Goal: Check status: Check status

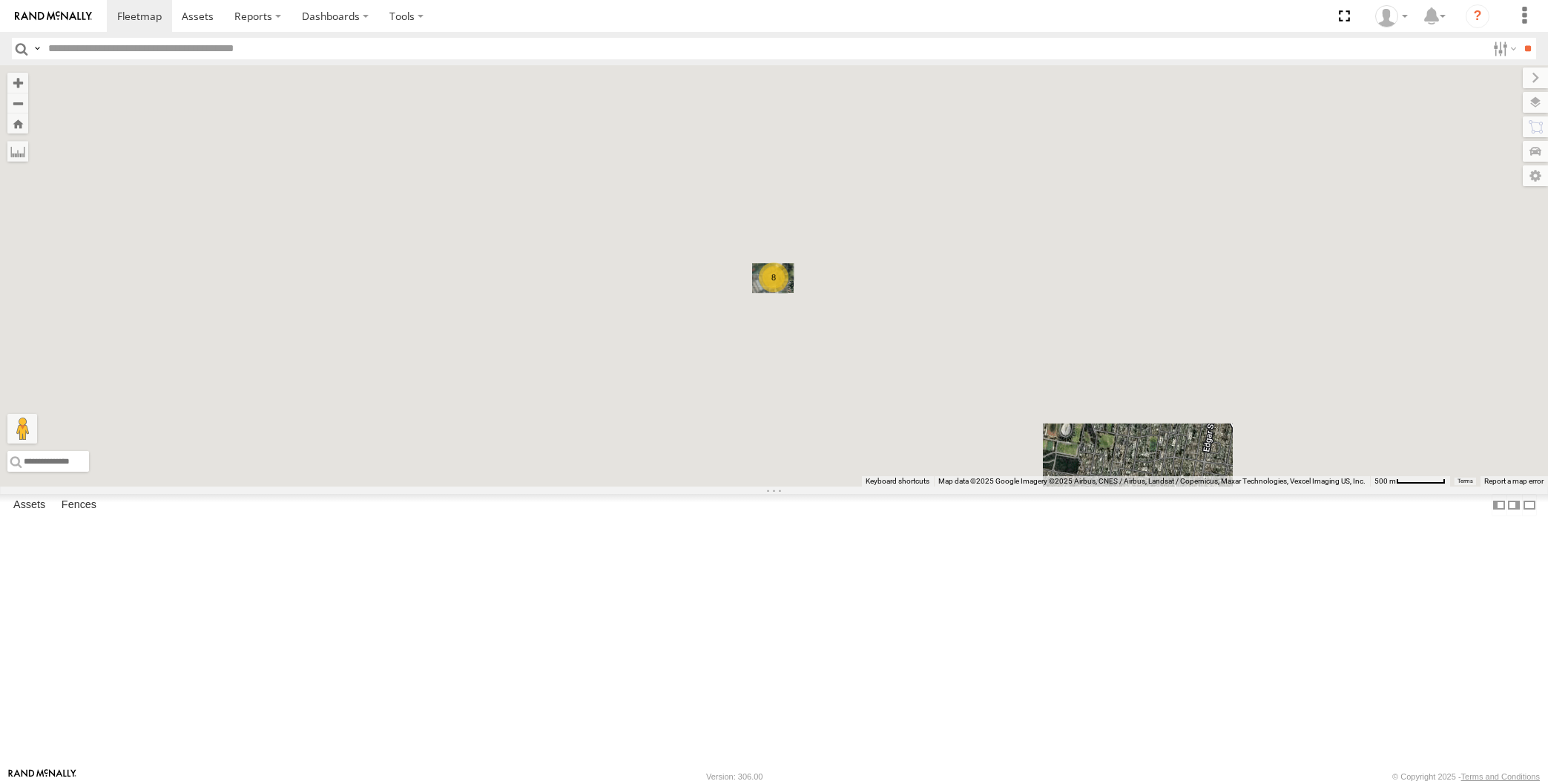
select select "**********"
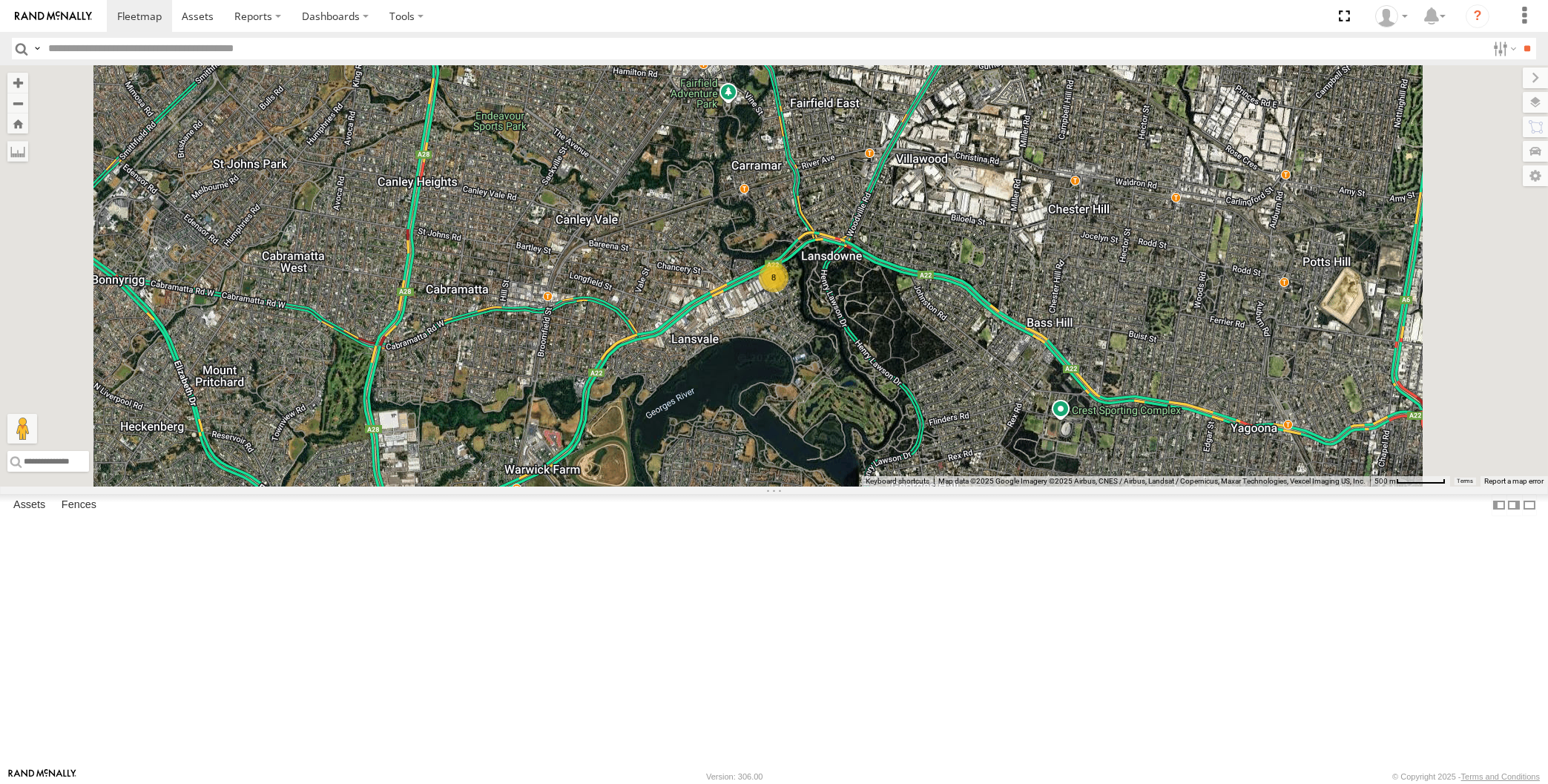
click at [423, 486] on div "8" at bounding box center [774, 276] width 1548 height 421
click at [0, 0] on div "XSNDHU-R04" at bounding box center [0, 0] width 0 height 0
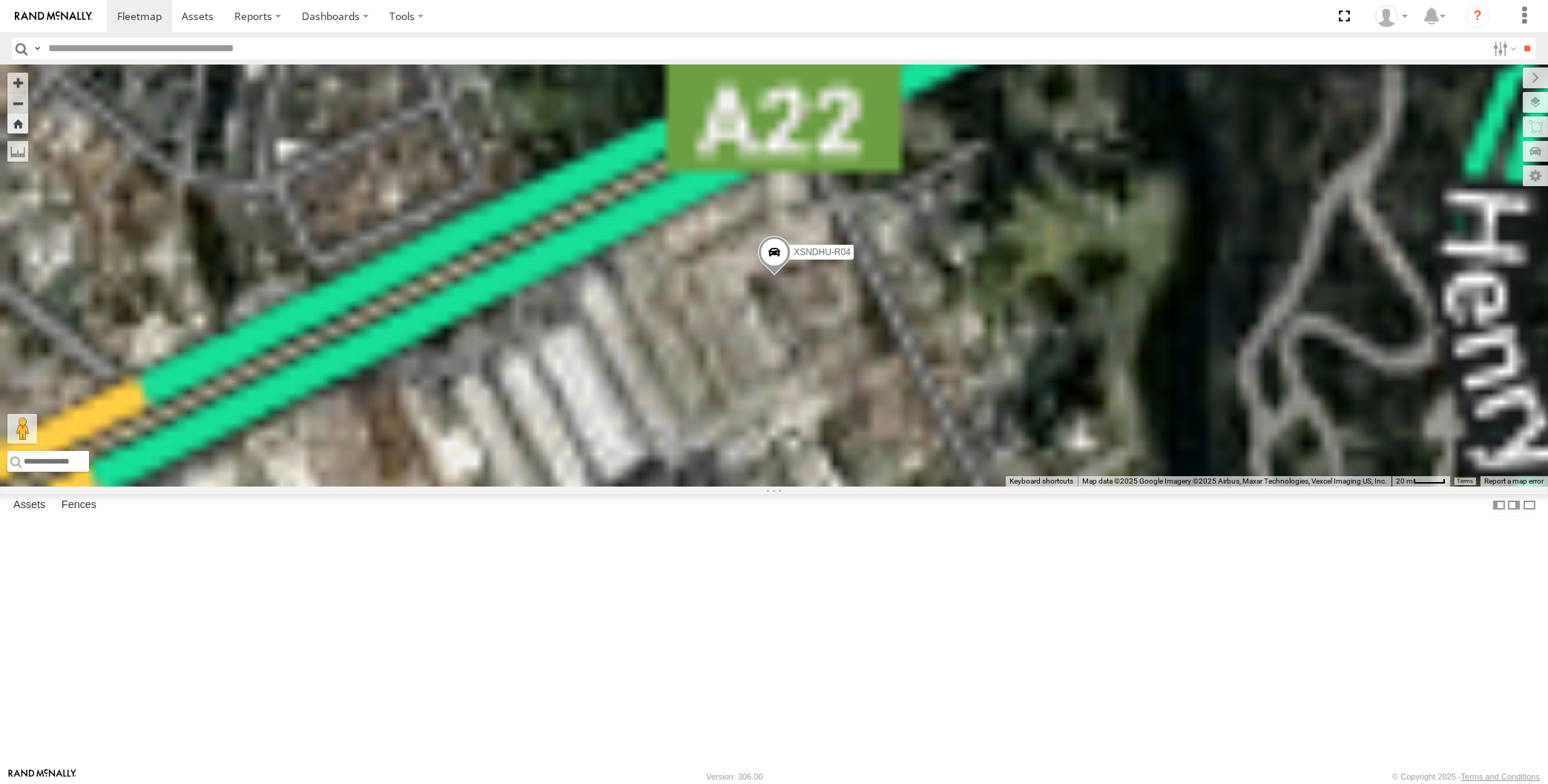
click at [0, 0] on span at bounding box center [0, 0] width 0 height 0
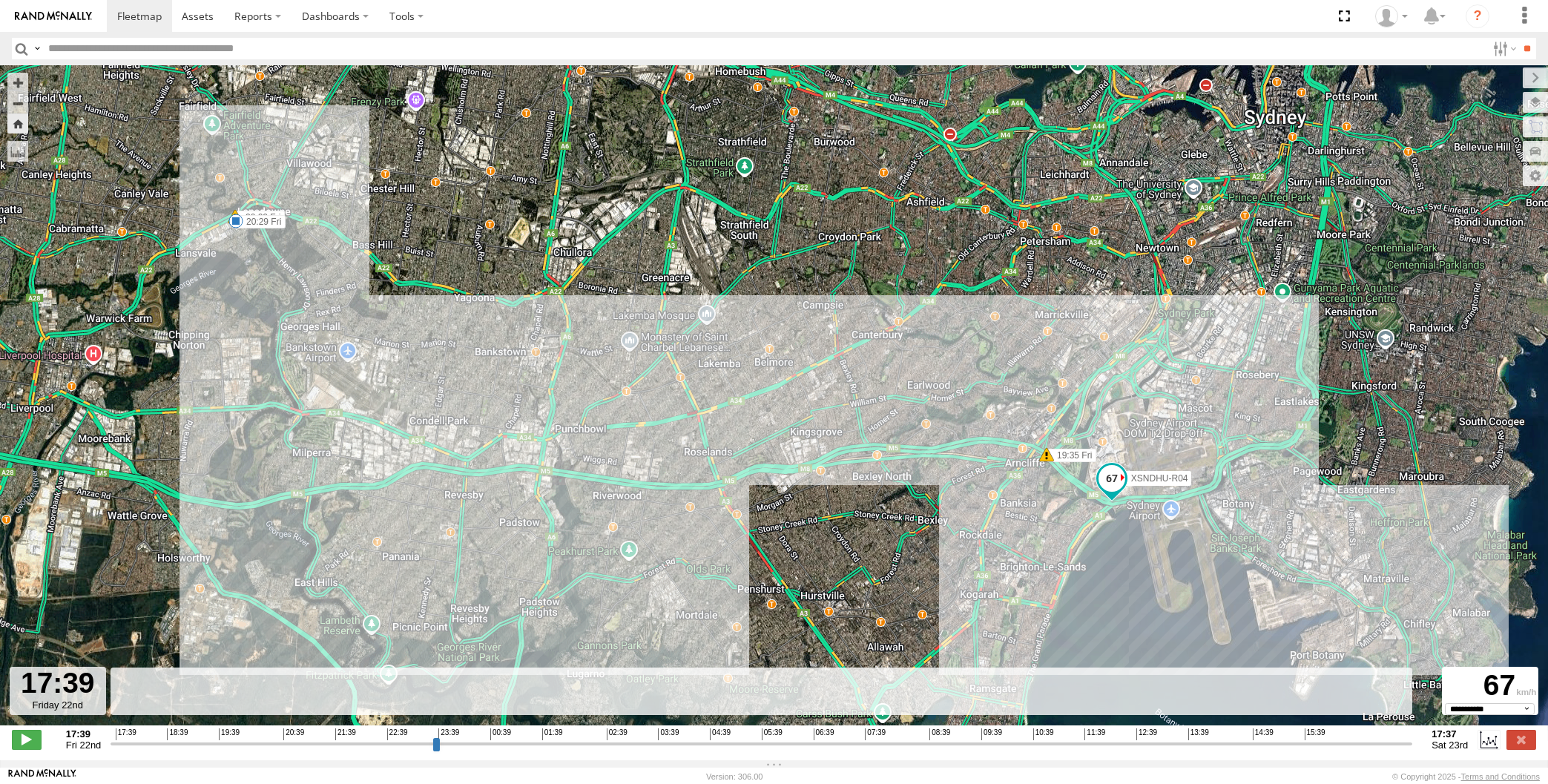
click at [1322, 750] on input "range" at bounding box center [761, 743] width 1302 height 14
click at [1336, 750] on input "range" at bounding box center [761, 743] width 1302 height 14
click at [1354, 750] on input "range" at bounding box center [761, 743] width 1302 height 14
click at [1375, 750] on input "range" at bounding box center [761, 743] width 1302 height 14
click at [1256, 750] on input "range" at bounding box center [761, 743] width 1302 height 14
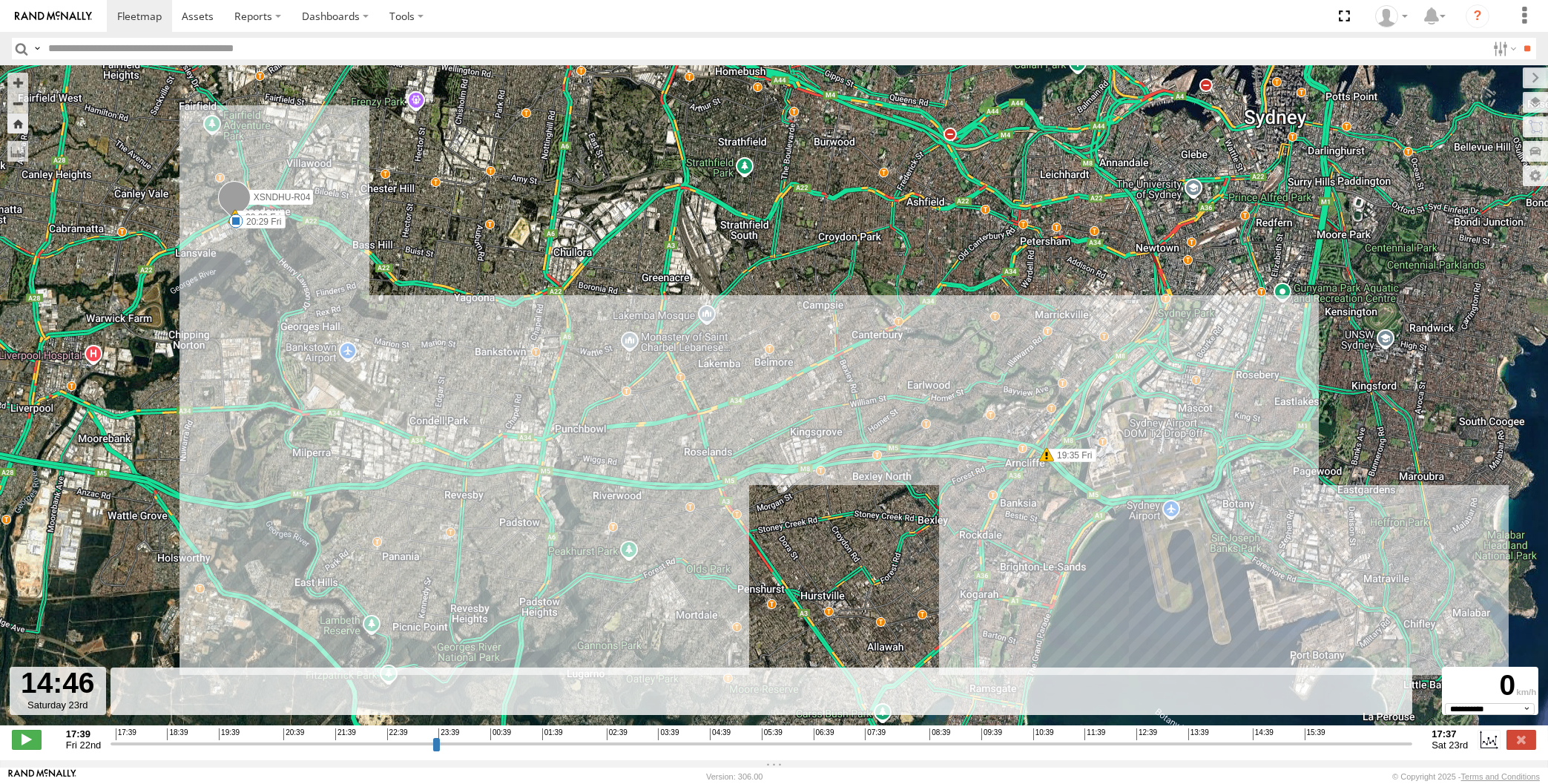
click at [1218, 750] on input "range" at bounding box center [761, 743] width 1302 height 14
click at [788, 760] on div "← Move left → Move right ↑ Move up ↓ Move down + Zoom in - Zoom out Home Jump l…" at bounding box center [774, 412] width 1548 height 695
click at [585, 750] on input "range" at bounding box center [761, 743] width 1302 height 14
click at [499, 749] on input "range" at bounding box center [761, 743] width 1302 height 14
click at [410, 748] on input "range" at bounding box center [761, 743] width 1302 height 14
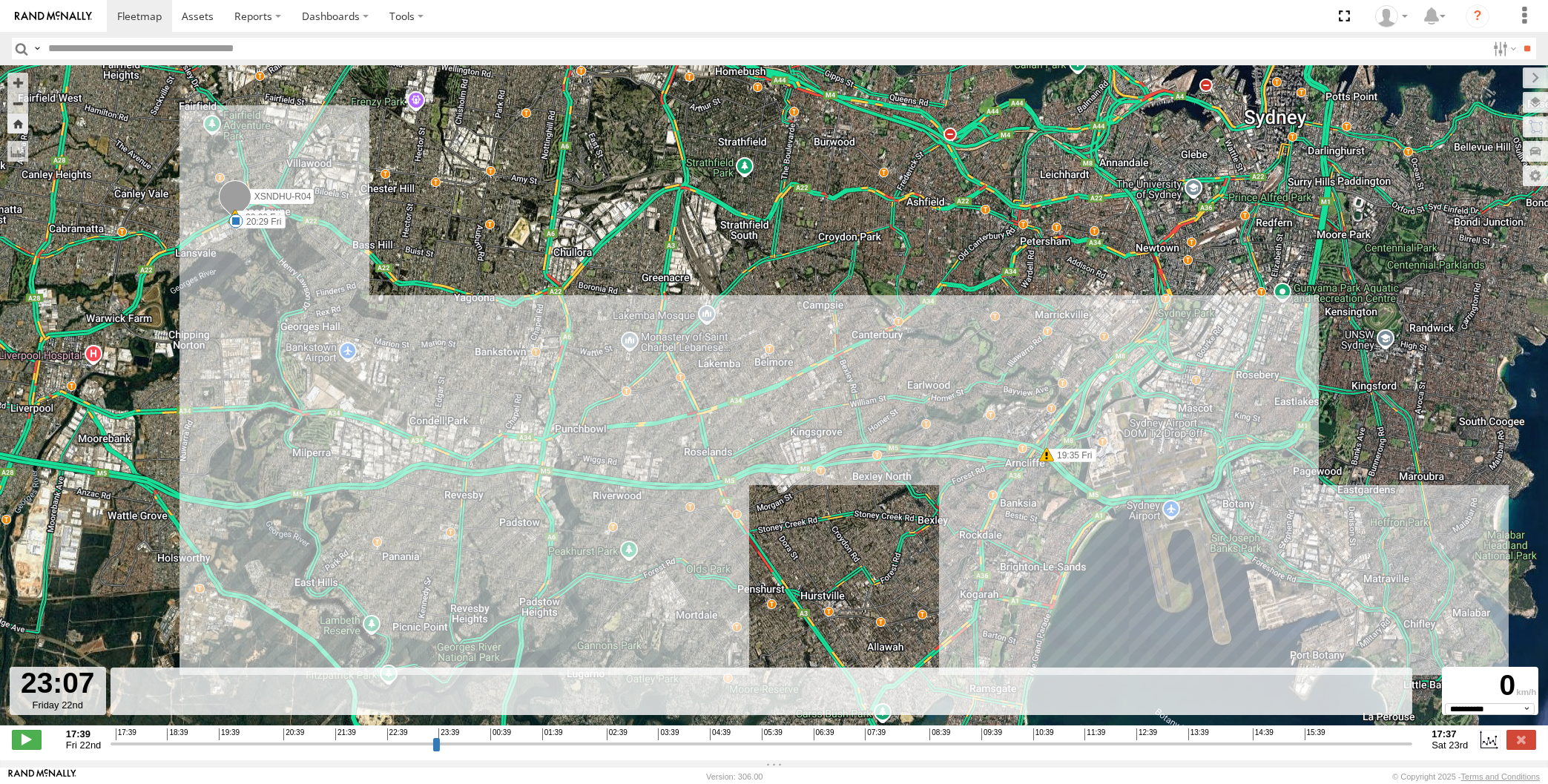
click at [292, 744] on input "range" at bounding box center [761, 743] width 1302 height 14
click at [157, 750] on input "range" at bounding box center [761, 743] width 1302 height 14
type input "**********"
click at [112, 750] on input "range" at bounding box center [761, 743] width 1302 height 14
click at [1528, 747] on label at bounding box center [1521, 739] width 30 height 19
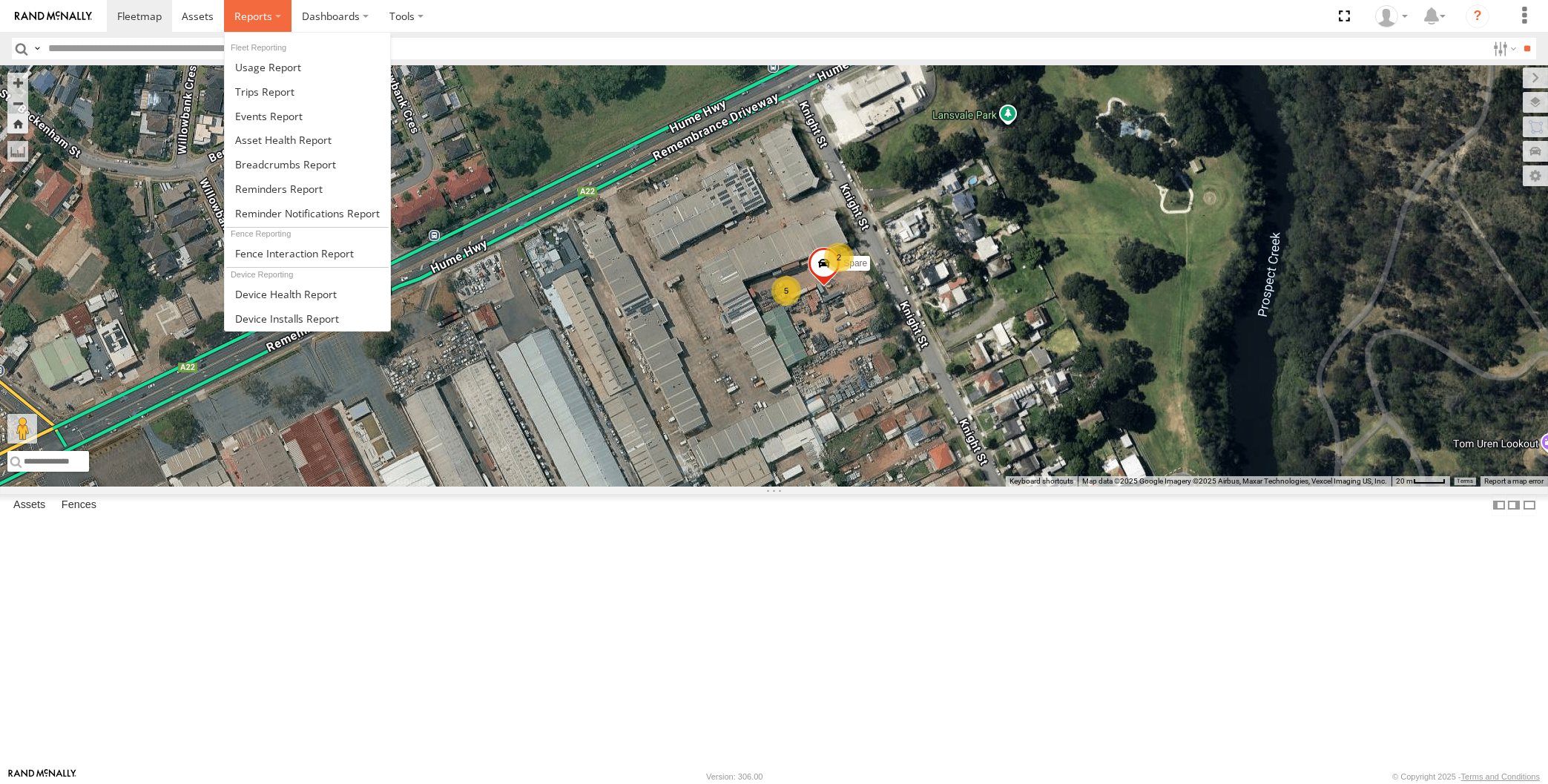
click at [241, 18] on span at bounding box center [253, 16] width 38 height 14
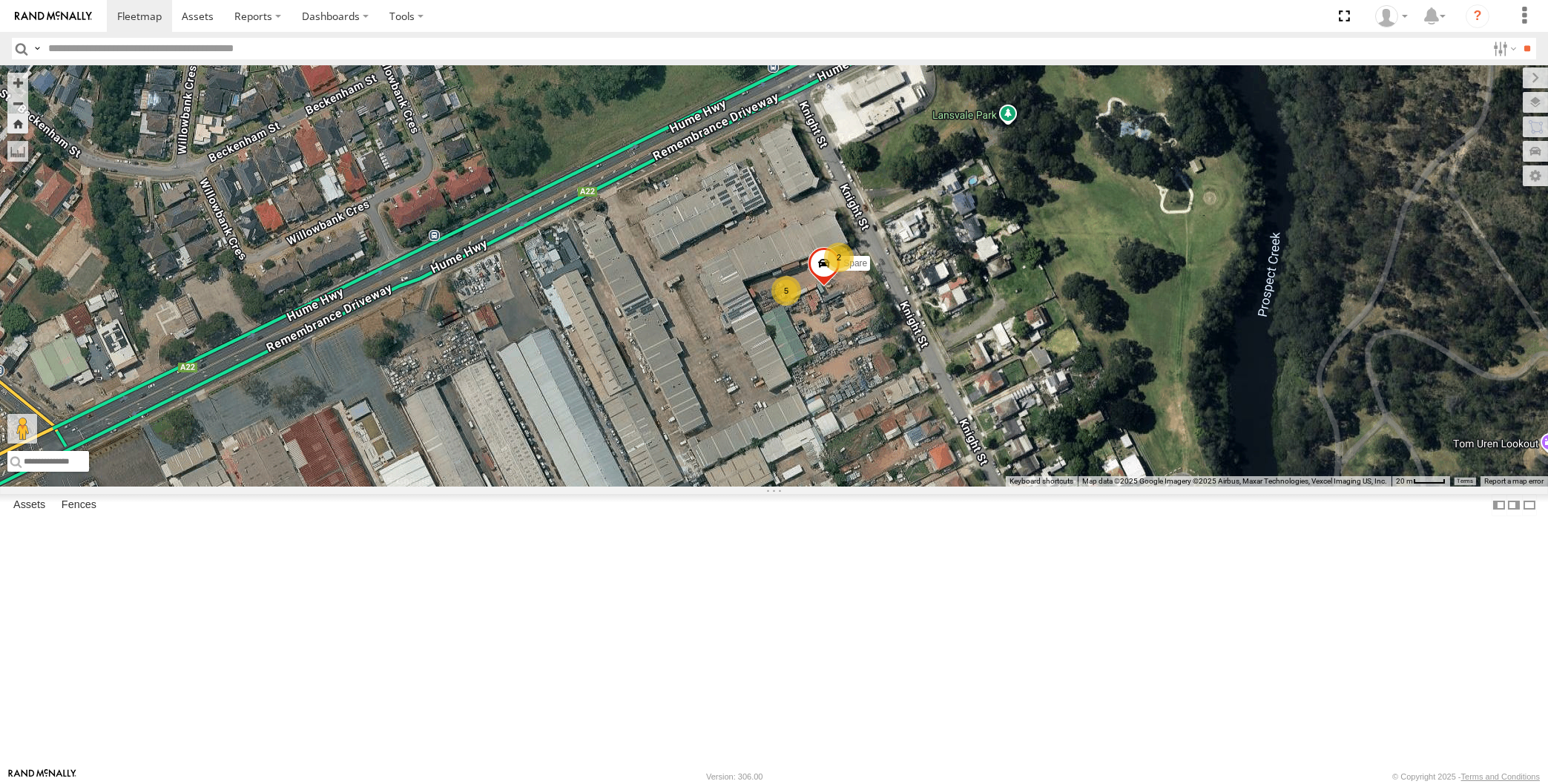
click at [0, 0] on div "XP30JQ-R03 All Assets Knight St Lansvale -33.89282 150.9649 XSNDHU-R04 All Asse…" at bounding box center [0, 0] width 0 height 0
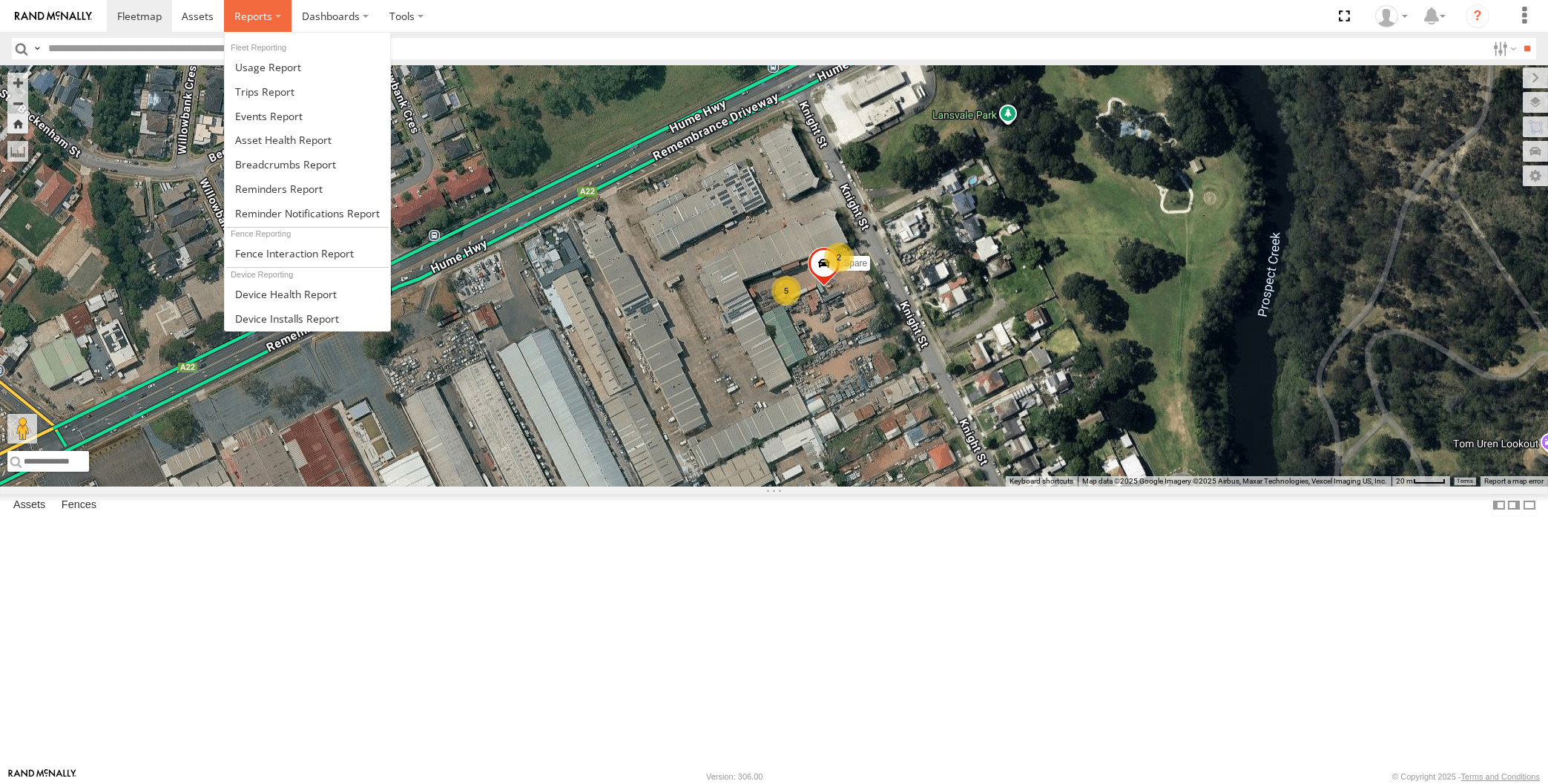
click at [251, 12] on span at bounding box center [253, 16] width 38 height 14
click at [303, 164] on span at bounding box center [285, 164] width 101 height 14
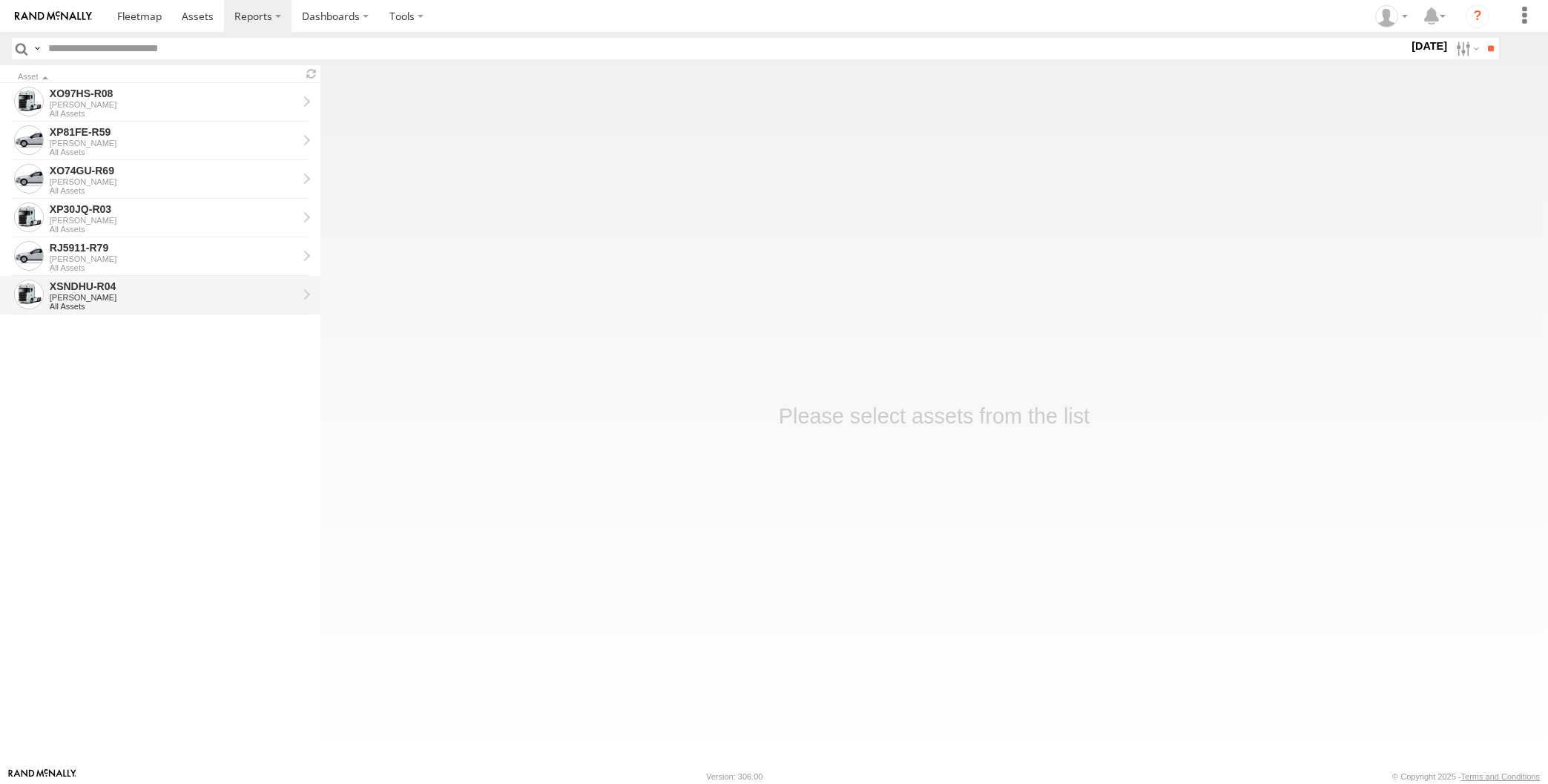
click at [124, 289] on div "XSNDHU-R04" at bounding box center [174, 286] width 247 height 13
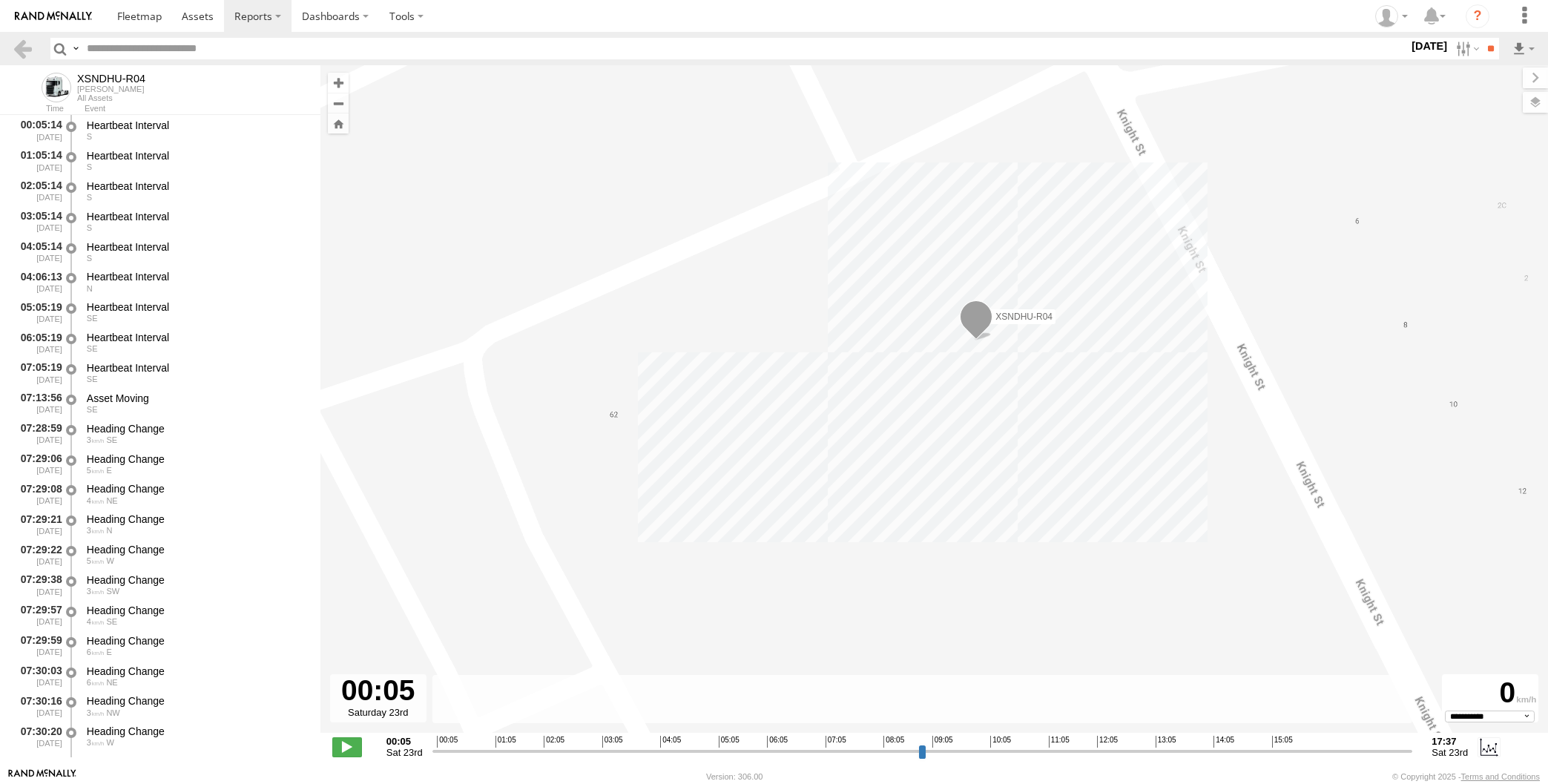
select select "**********"
click at [1429, 47] on label "[DATE]" at bounding box center [1430, 45] width 41 height 16
click at [0, 0] on label at bounding box center [0, 0] width 0 height 0
click at [1483, 42] on input "**" at bounding box center [1490, 48] width 17 height 22
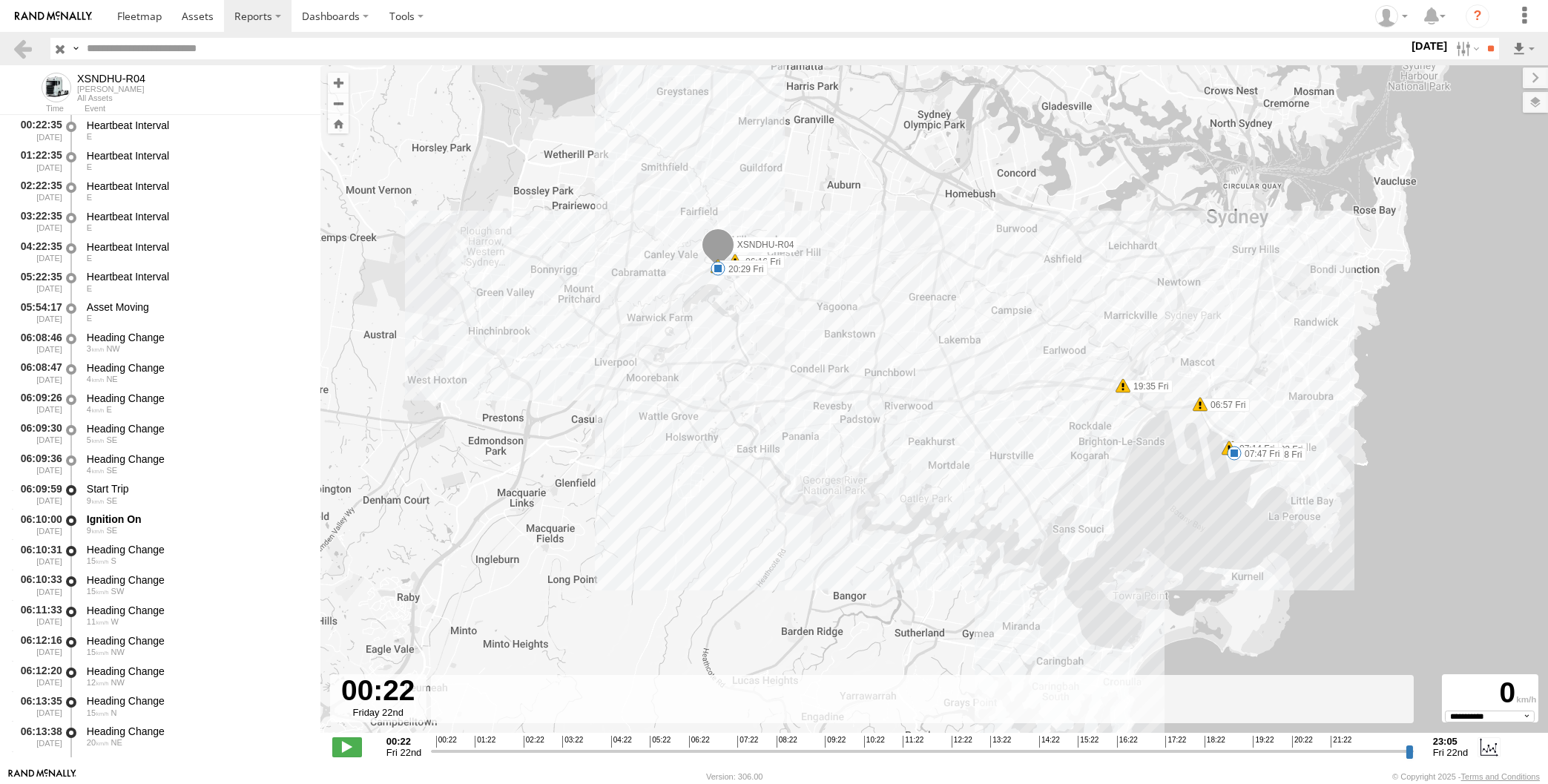
click at [1139, 748] on input "range" at bounding box center [922, 750] width 983 height 14
click at [1165, 746] on input "range" at bounding box center [922, 750] width 983 height 14
click at [1155, 750] on input "range" at bounding box center [922, 750] width 983 height 14
click at [1148, 750] on input "range" at bounding box center [922, 750] width 983 height 14
click at [1129, 752] on input "range" at bounding box center [922, 750] width 983 height 14
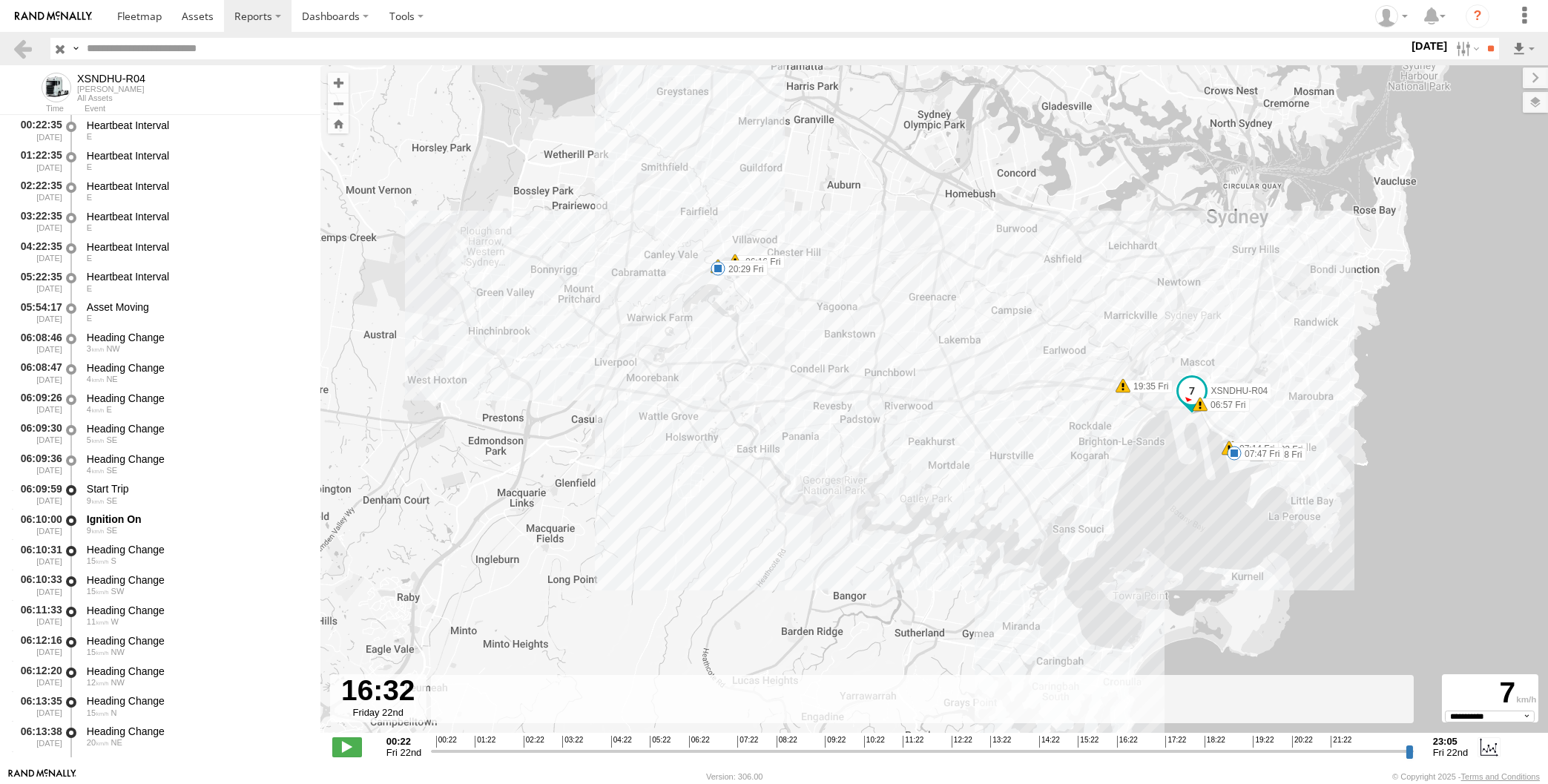
click at [1113, 753] on input "range" at bounding box center [922, 750] width 983 height 14
click at [1107, 753] on input "range" at bounding box center [922, 750] width 983 height 14
click at [1105, 753] on input "range" at bounding box center [922, 750] width 983 height 14
click at [1135, 753] on input "range" at bounding box center [922, 750] width 983 height 14
click at [1139, 753] on input "range" at bounding box center [922, 750] width 983 height 14
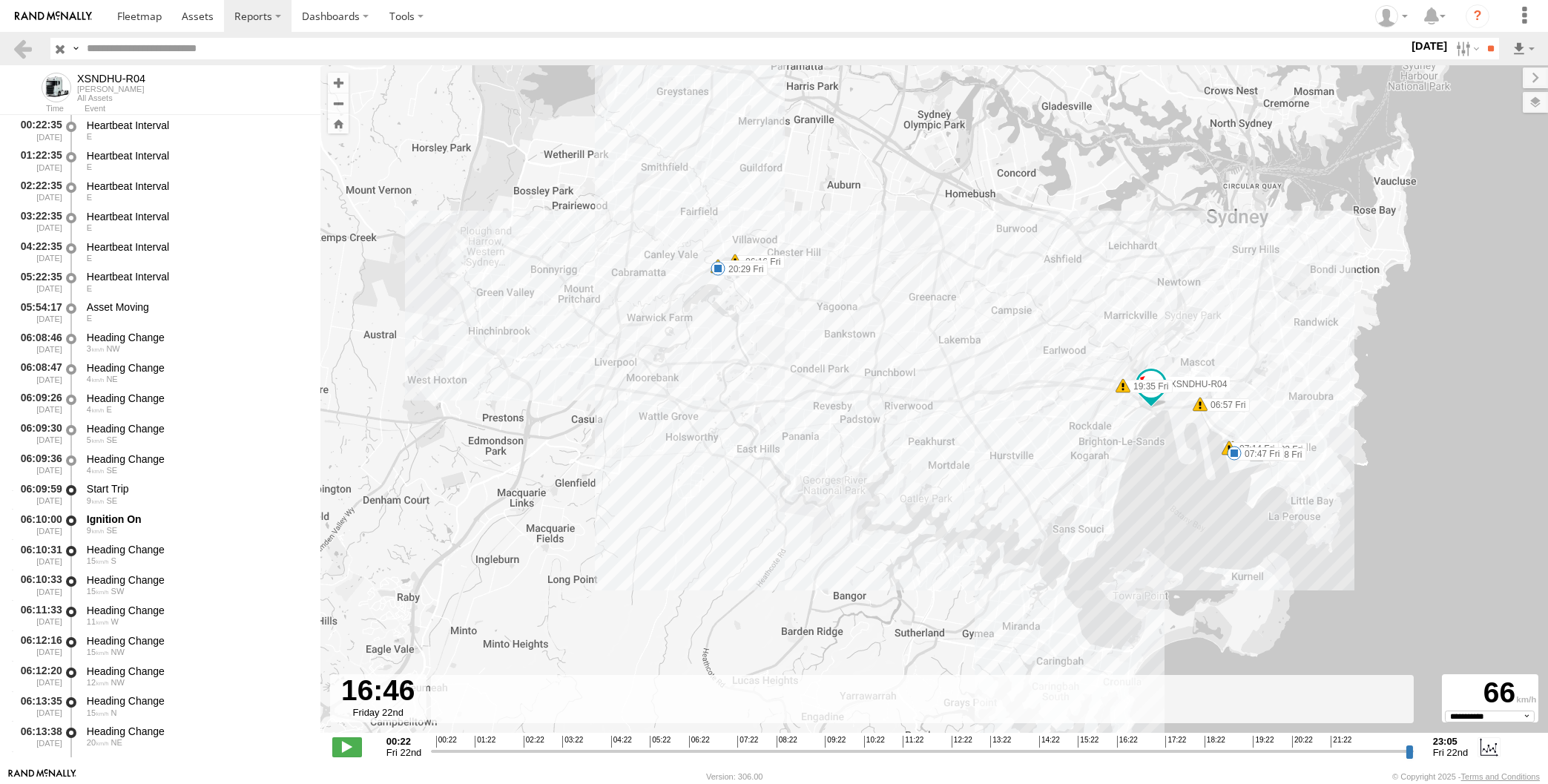
click at [1149, 753] on input "range" at bounding box center [922, 750] width 983 height 14
click at [1133, 753] on input "range" at bounding box center [922, 750] width 983 height 14
click at [1128, 751] on input "range" at bounding box center [922, 750] width 983 height 14
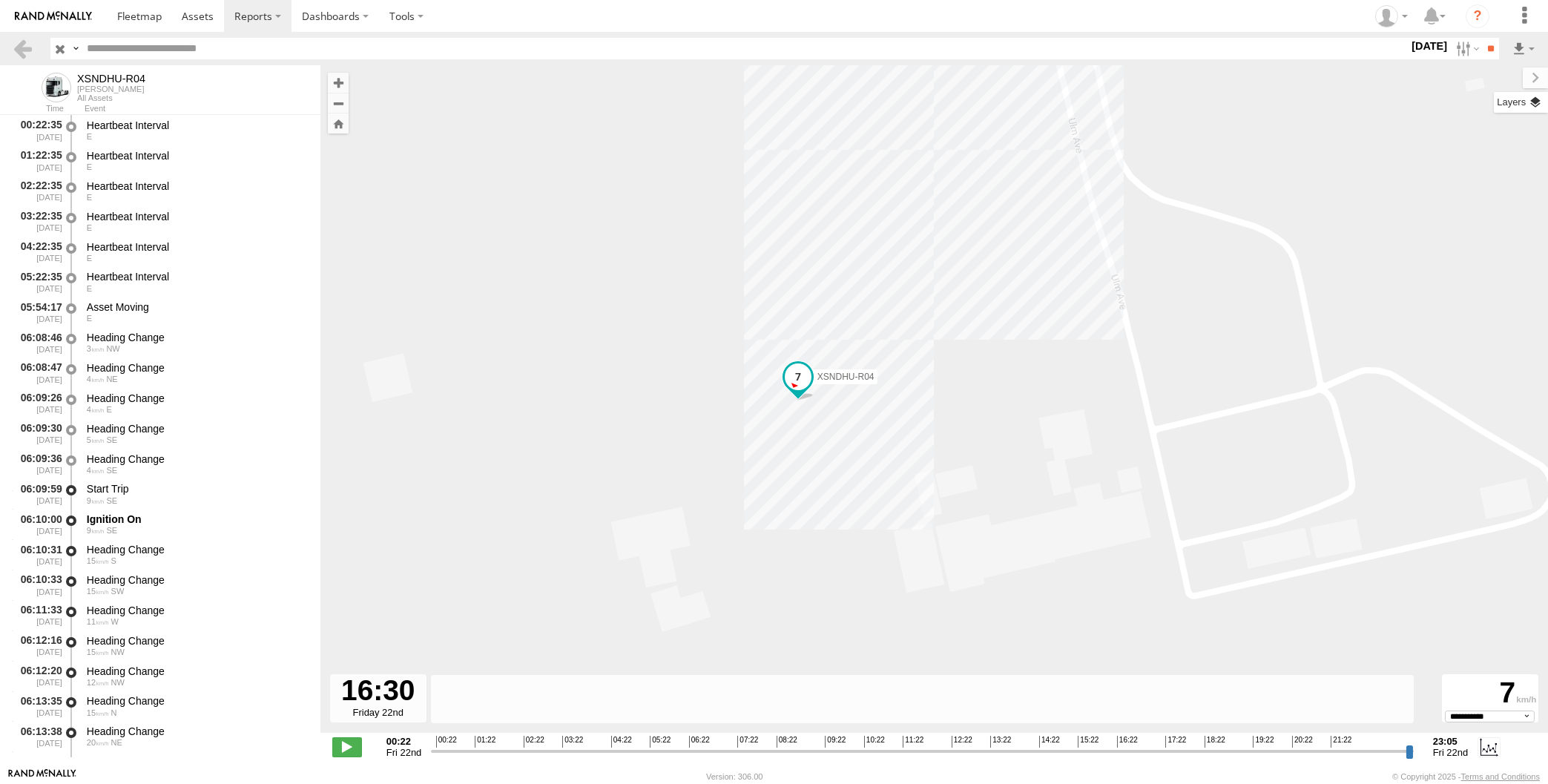
click at [1533, 109] on label at bounding box center [1521, 102] width 54 height 21
click at [0, 0] on span "Basemaps" at bounding box center [0, 0] width 0 height 0
click at [0, 0] on span "Satellite + Roadmap" at bounding box center [0, 0] width 0 height 0
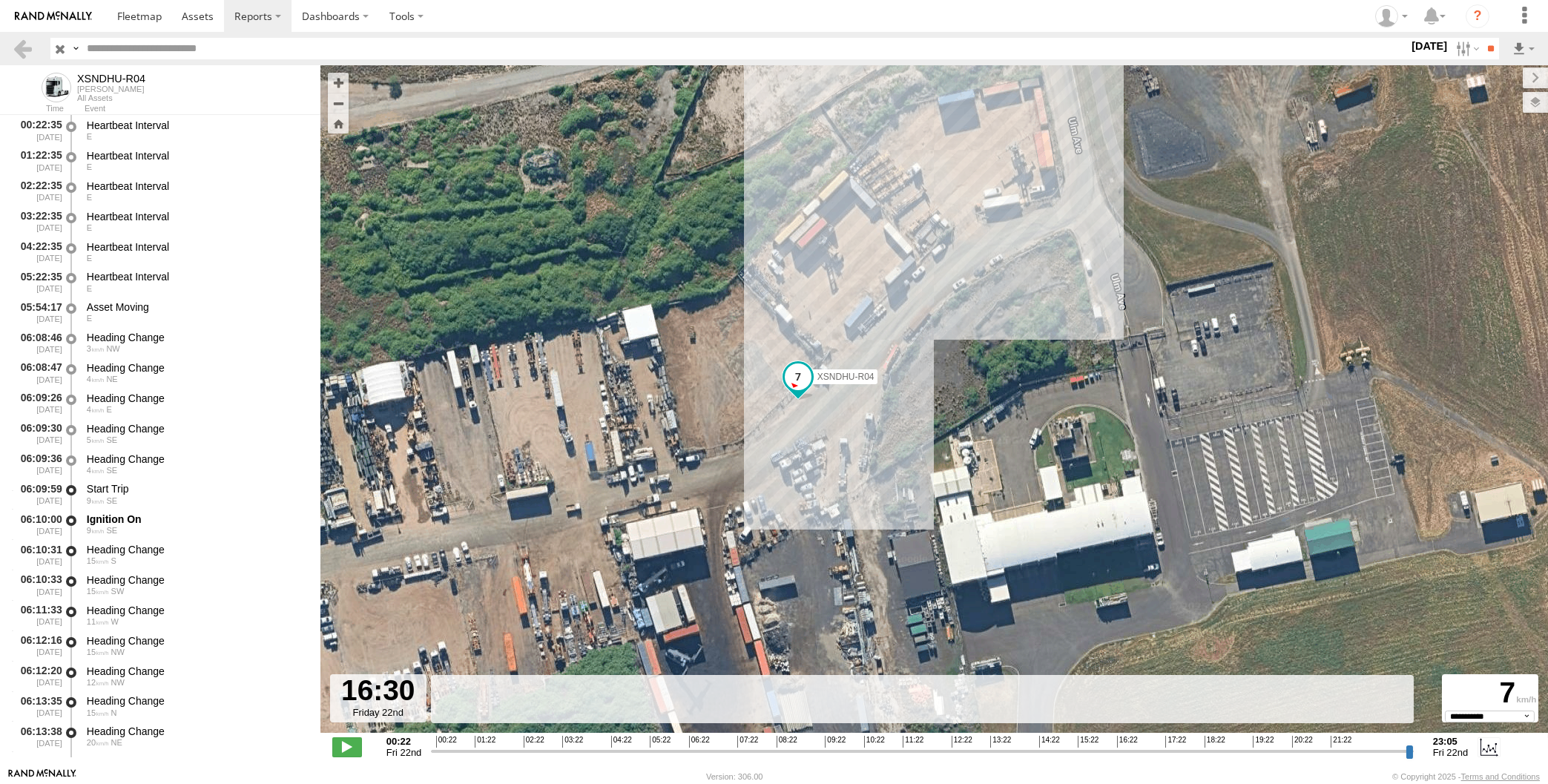
click at [1034, 423] on div "XSNDHU-R04 06:16 Fri 06:57 Fri 07:02 Fri 07:08 Fri 07:12 Fri 07:14 Fri 07:47 Fr…" at bounding box center [934, 406] width 1228 height 683
click at [1122, 747] on input "range" at bounding box center [922, 750] width 983 height 14
click at [1129, 748] on input "range" at bounding box center [922, 750] width 983 height 14
click at [1135, 748] on input "range" at bounding box center [922, 750] width 983 height 14
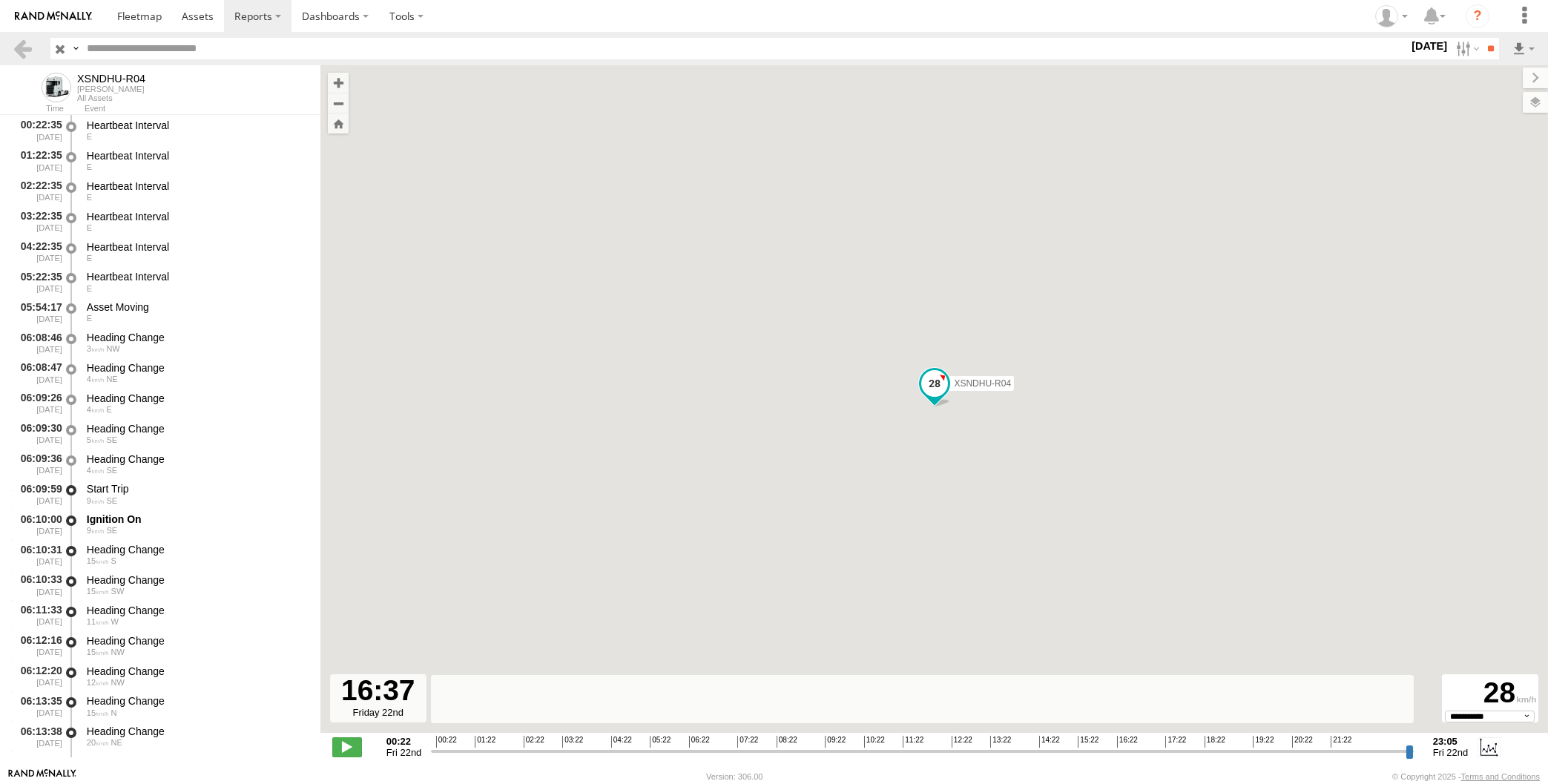
click at [1132, 752] on input "range" at bounding box center [922, 750] width 983 height 14
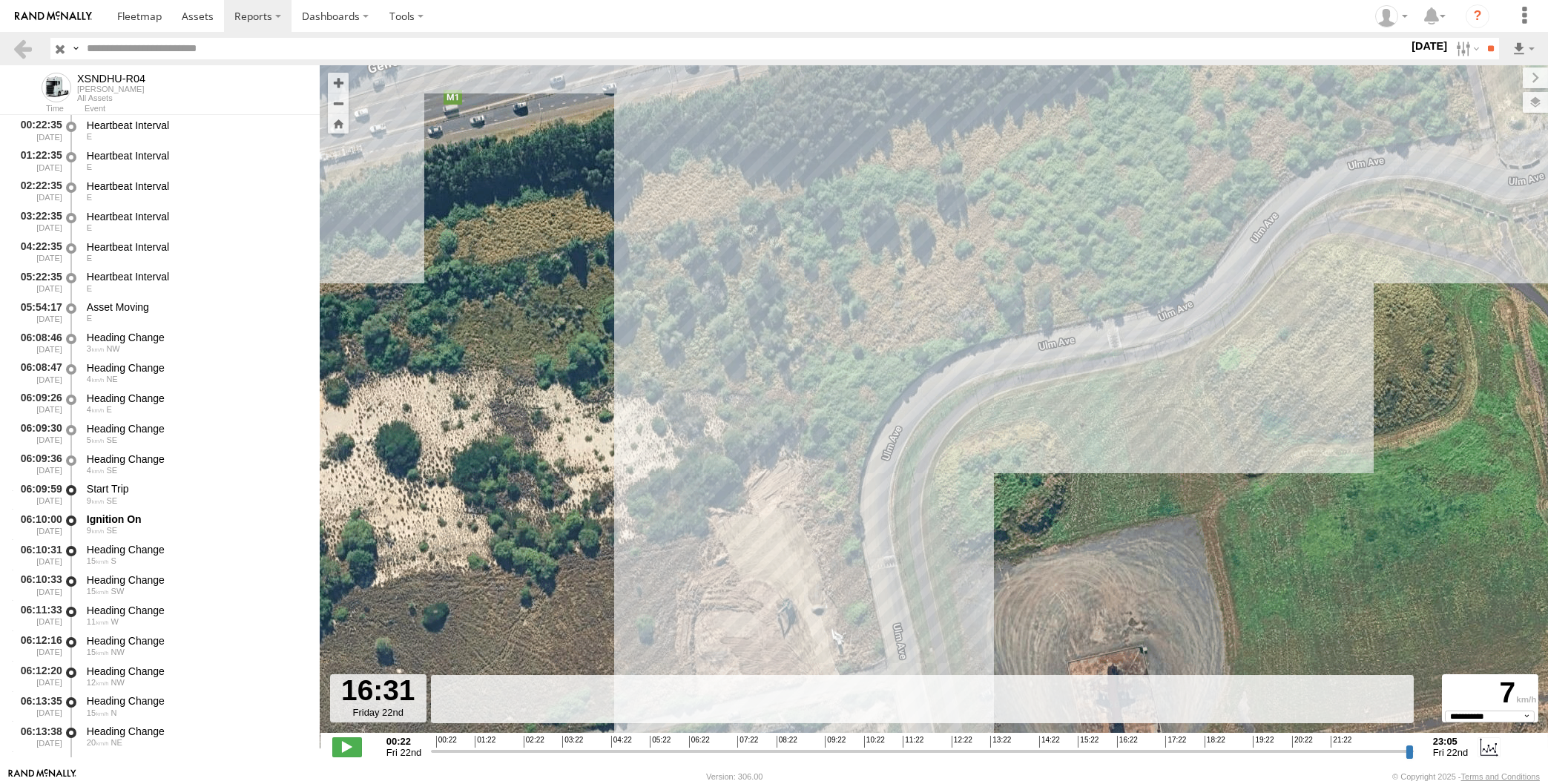
click at [1129, 752] on input "range" at bounding box center [922, 750] width 983 height 14
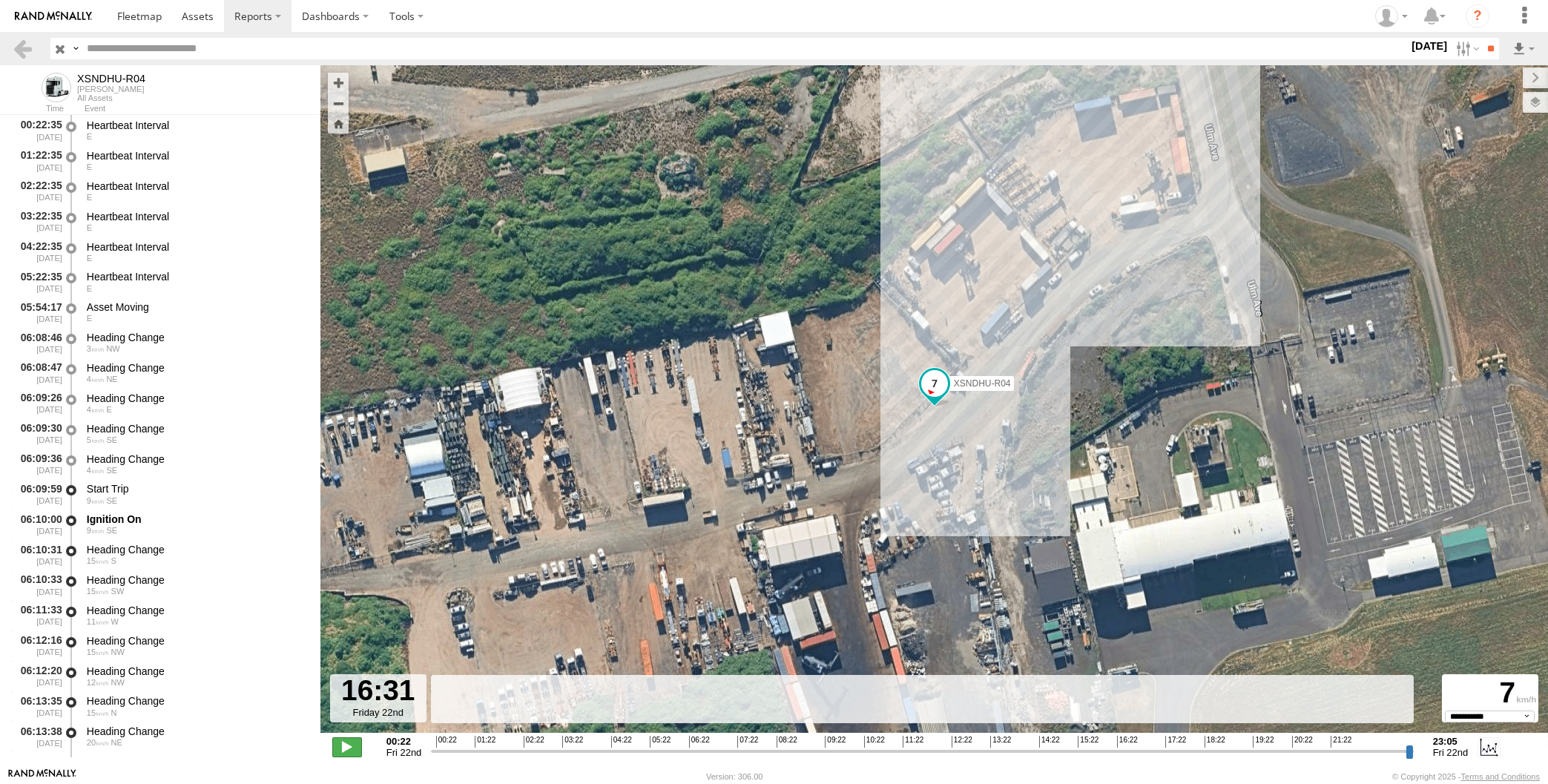
click at [345, 746] on span at bounding box center [347, 746] width 30 height 19
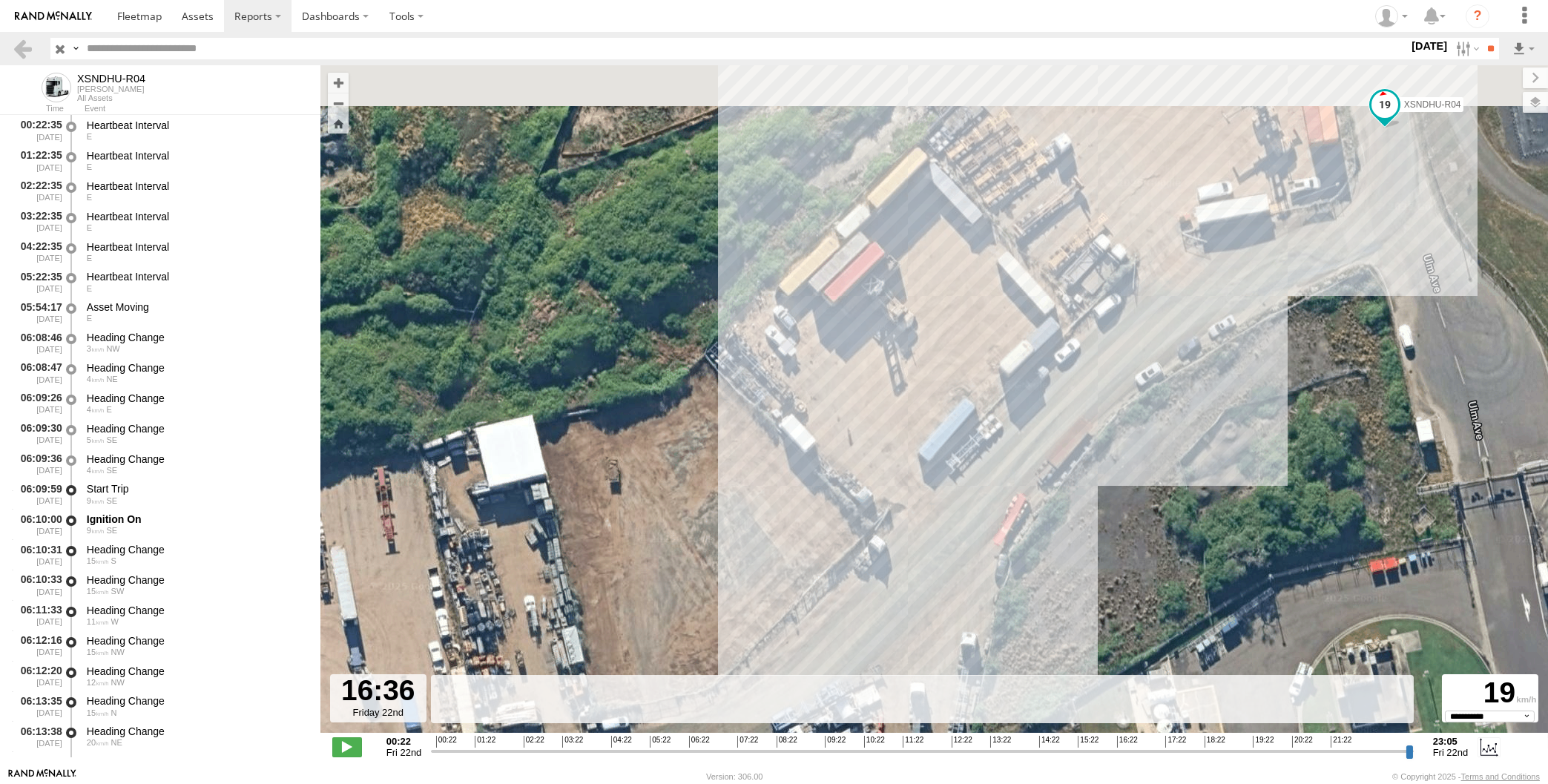
drag, startPoint x: 1029, startPoint y: 385, endPoint x: 996, endPoint y: 463, distance: 84.7
click at [996, 463] on div "XSNDHU-R04 06:16 Fri 06:57 Fri 07:02 Fri 07:08 Fri 07:12 Fri 07:14 Fri 07:47 Fr…" at bounding box center [934, 406] width 1228 height 683
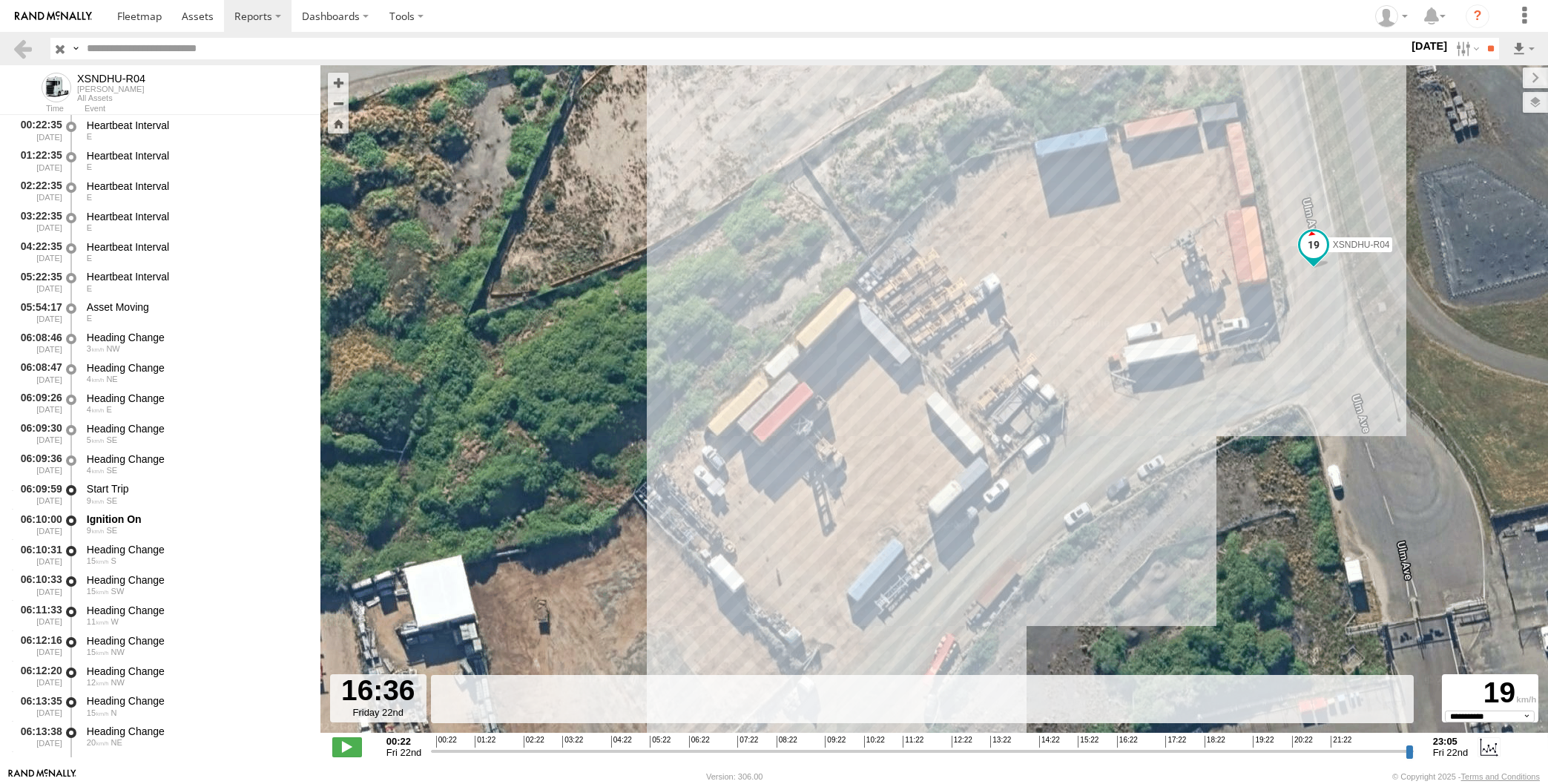
drag, startPoint x: 980, startPoint y: 517, endPoint x: 995, endPoint y: 497, distance: 25.0
click at [993, 501] on div "XSNDHU-R04 06:16 Fri 06:57 Fri 07:02 Fri 07:08 Fri 07:12 Fri 07:14 Fri 07:47 Fr…" at bounding box center [934, 406] width 1228 height 683
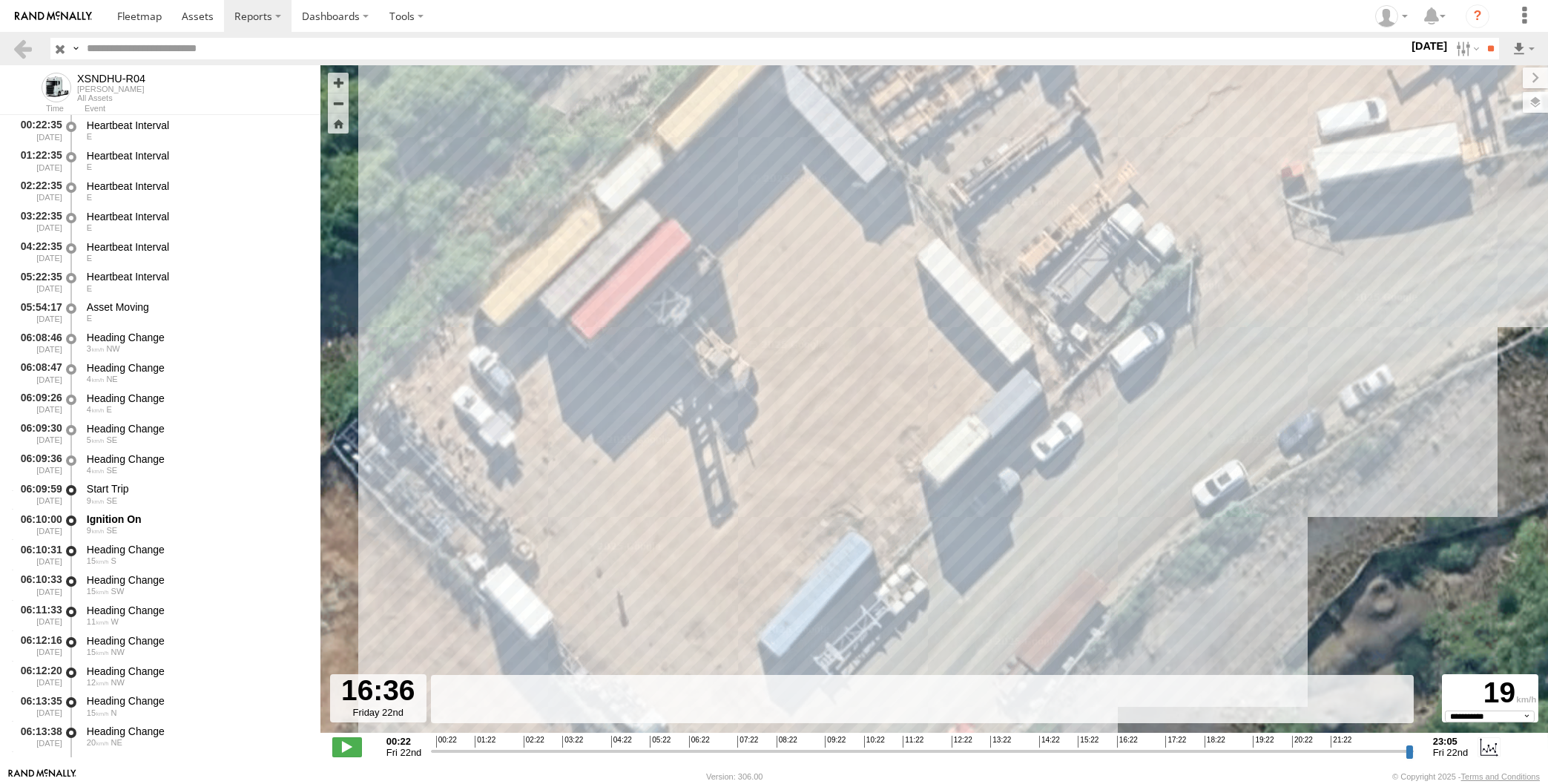
drag, startPoint x: 916, startPoint y: 605, endPoint x: 989, endPoint y: 485, distance: 140.5
click at [983, 497] on div "XSNDHU-R04 06:16 Fri 06:57 Fri 07:02 Fri 07:08 Fri 07:12 Fri 07:14 Fri 07:47 Fr…" at bounding box center [934, 406] width 1228 height 683
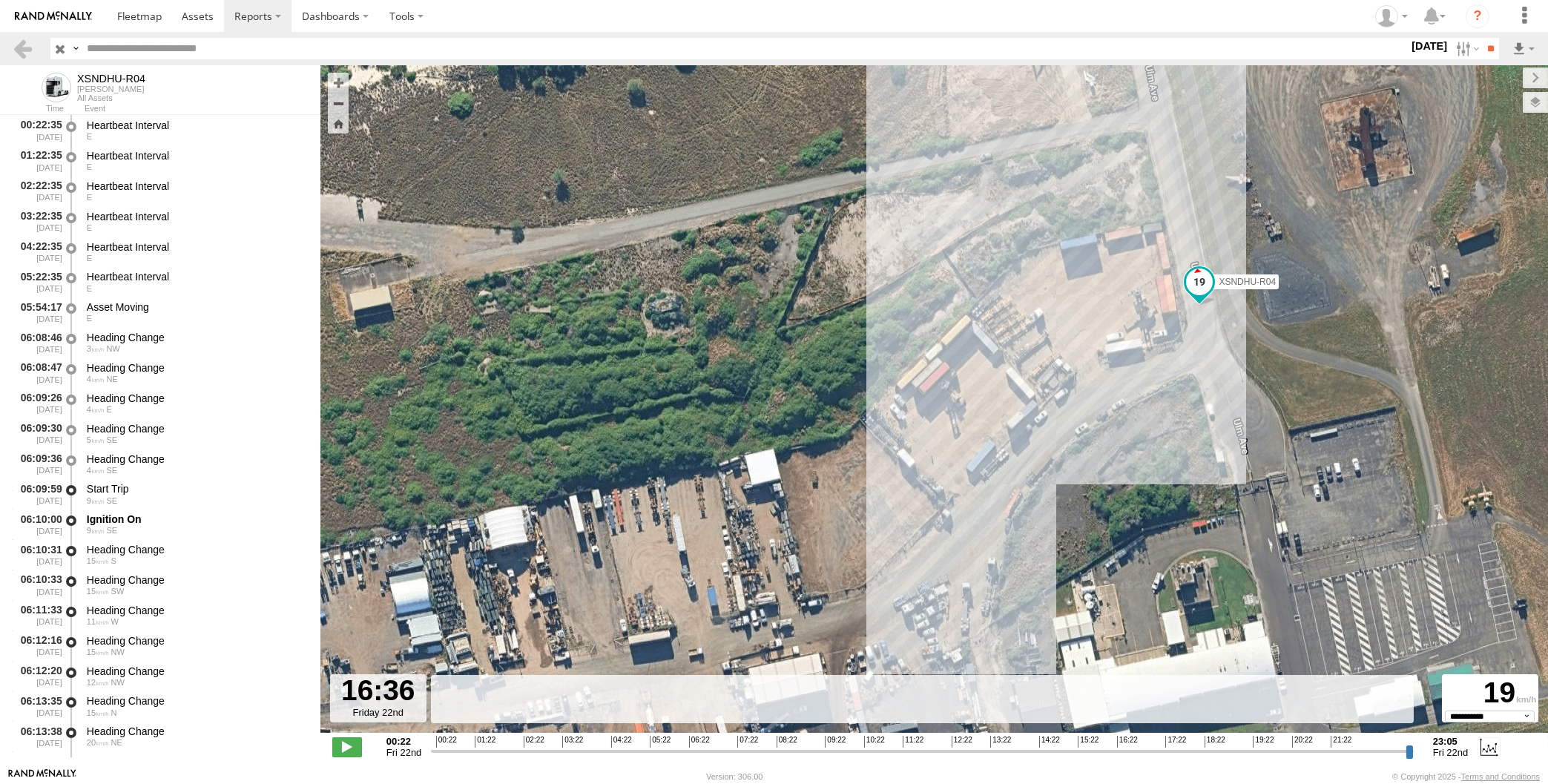
click at [1131, 754] on input "range" at bounding box center [922, 750] width 983 height 14
type input "**********"
click at [1131, 751] on input "range" at bounding box center [922, 750] width 983 height 14
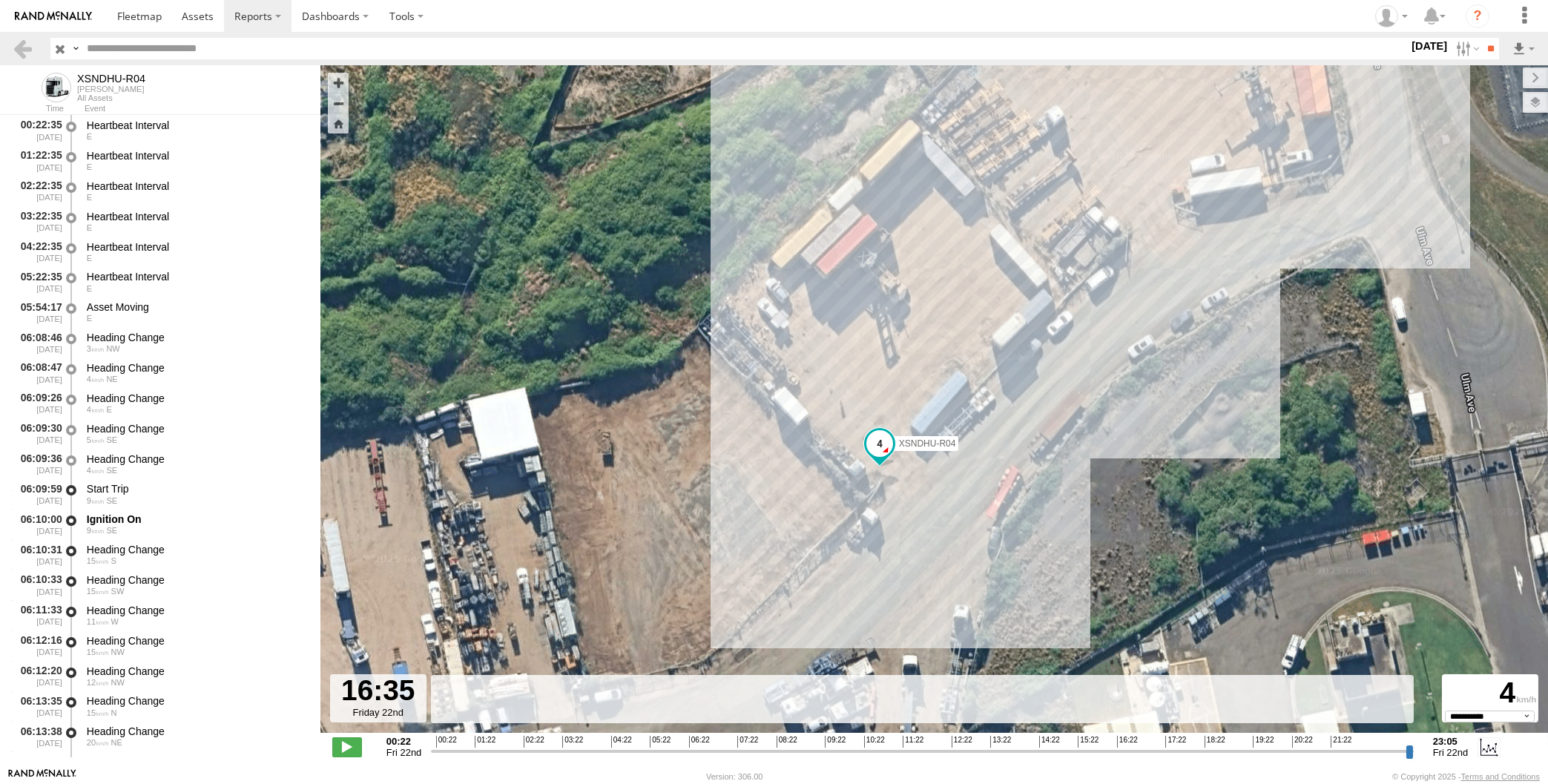
drag, startPoint x: 1074, startPoint y: 421, endPoint x: 1022, endPoint y: 460, distance: 65.0
click at [1022, 459] on div "XSNDHU-R04 06:16 Fri 06:57 Fri 07:02 Fri 07:08 Fri 07:12 Fri 07:14 Fri 07:47 Fr…" at bounding box center [934, 406] width 1228 height 683
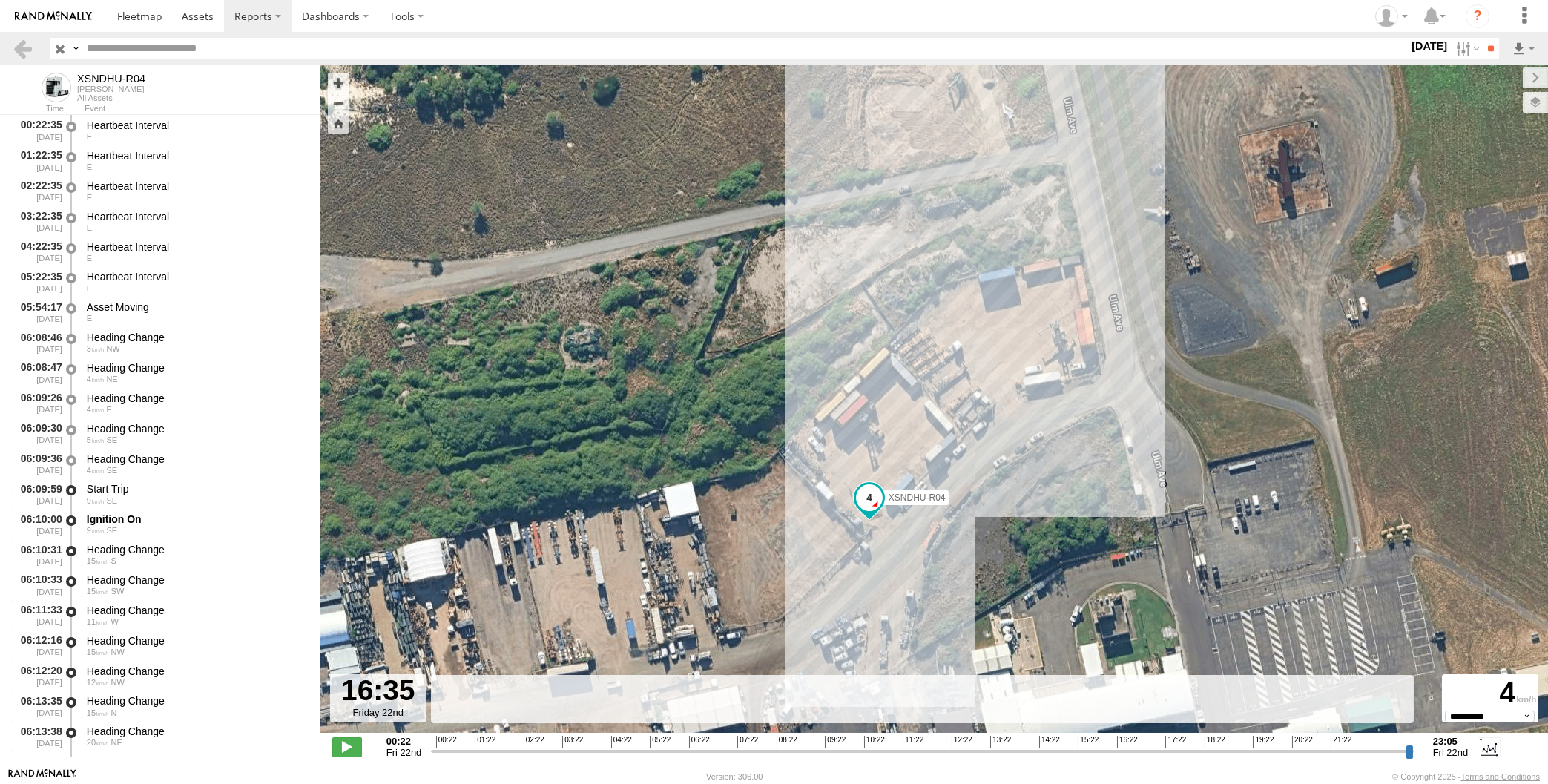
click at [1092, 506] on div "XSNDHU-R04 06:16 Fri 06:57 Fri 07:02 Fri 07:08 Fri 07:12 Fri 07:14 Fri 07:47 Fr…" at bounding box center [934, 406] width 1228 height 683
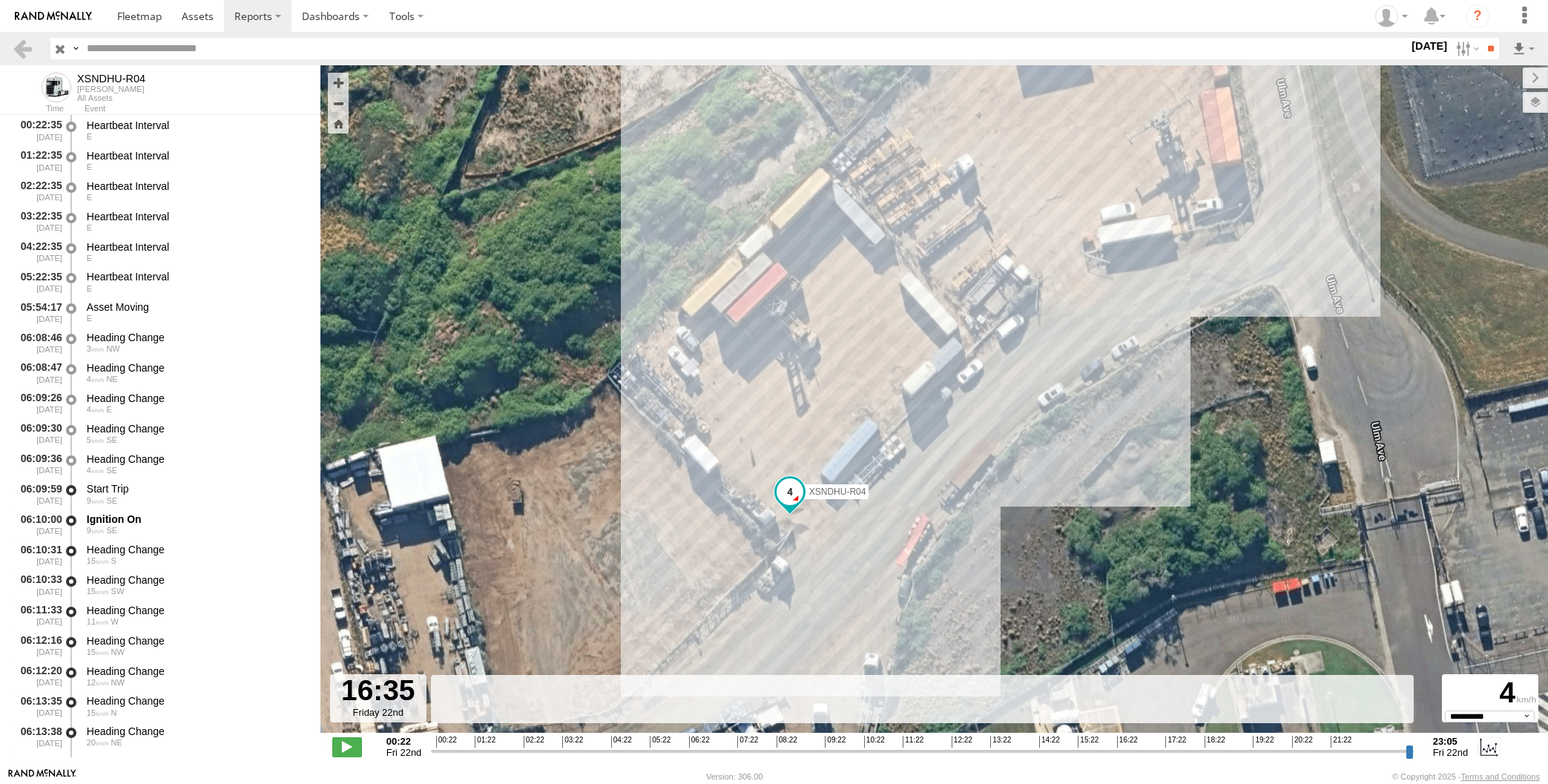
drag, startPoint x: 1086, startPoint y: 433, endPoint x: 1021, endPoint y: 553, distance: 136.5
click at [1023, 553] on div "XSNDHU-R04 06:16 Fri 06:57 Fri 07:02 Fri 07:08 Fri 07:12 Fri 07:14 Fri 07:47 Fr…" at bounding box center [934, 406] width 1228 height 683
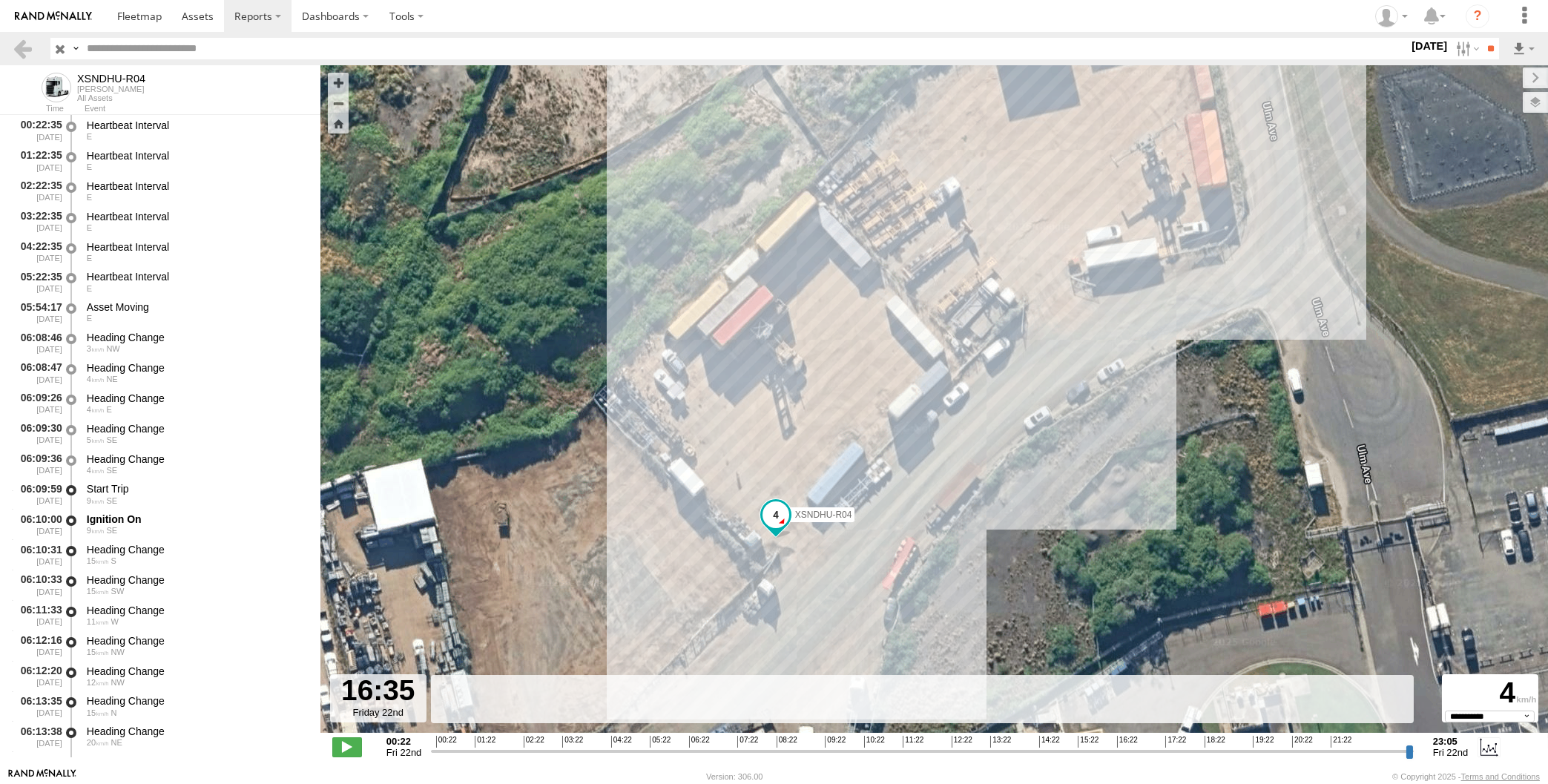
drag, startPoint x: 1078, startPoint y: 538, endPoint x: 1064, endPoint y: 544, distance: 15.2
click at [1064, 544] on div "XSNDHU-R04 06:16 Fri 06:57 Fri 07:02 Fri 07:08 Fri 07:12 Fri 07:14 Fri 07:47 Fr…" at bounding box center [934, 406] width 1228 height 683
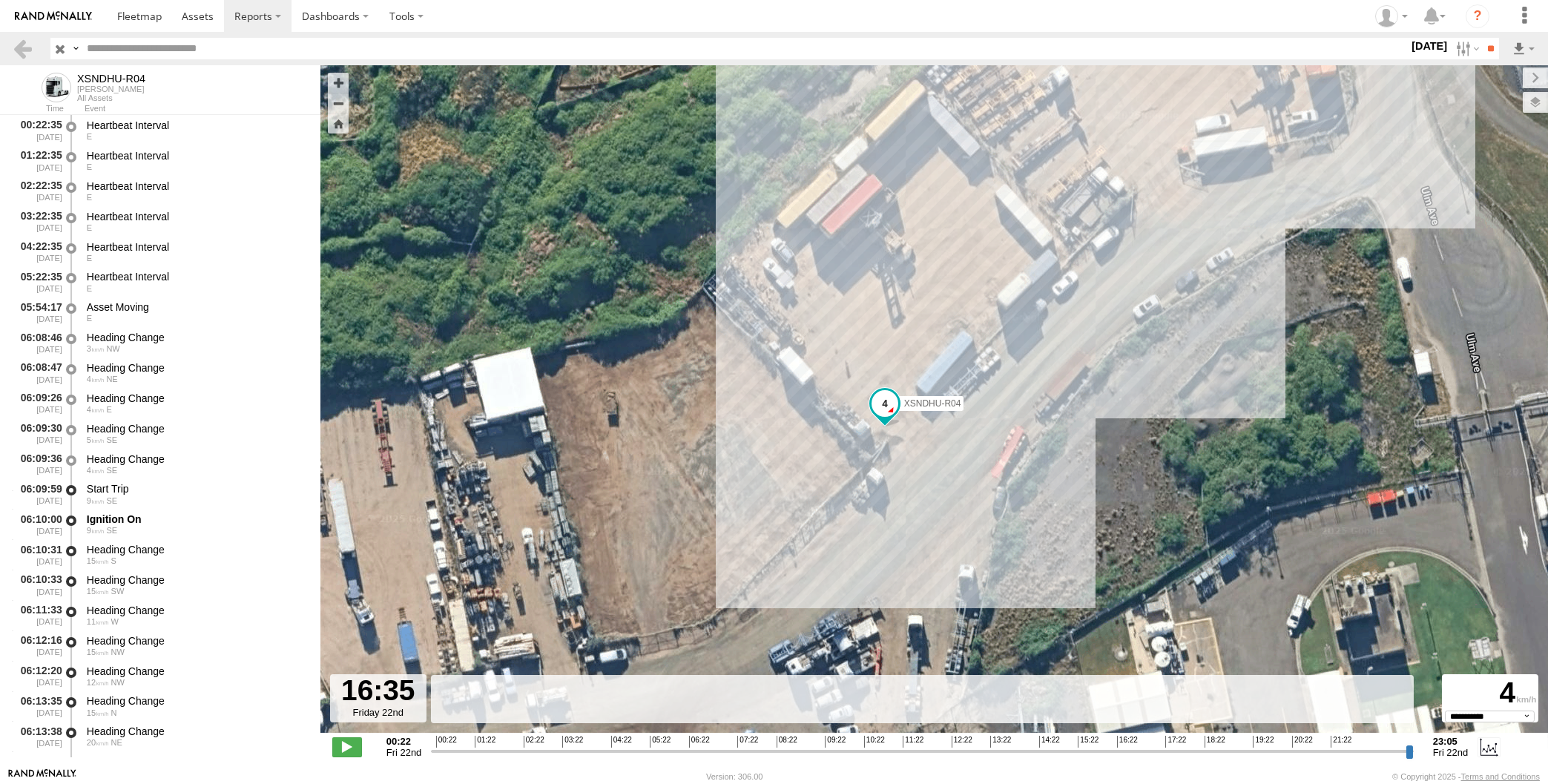
drag, startPoint x: 1026, startPoint y: 483, endPoint x: 1017, endPoint y: 445, distance: 39.1
click at [1017, 445] on div "XSNDHU-R04 06:16 Fri 06:57 Fri 07:02 Fri 07:08 Fri 07:12 Fri 07:14 Fri 07:47 Fr…" at bounding box center [934, 406] width 1228 height 683
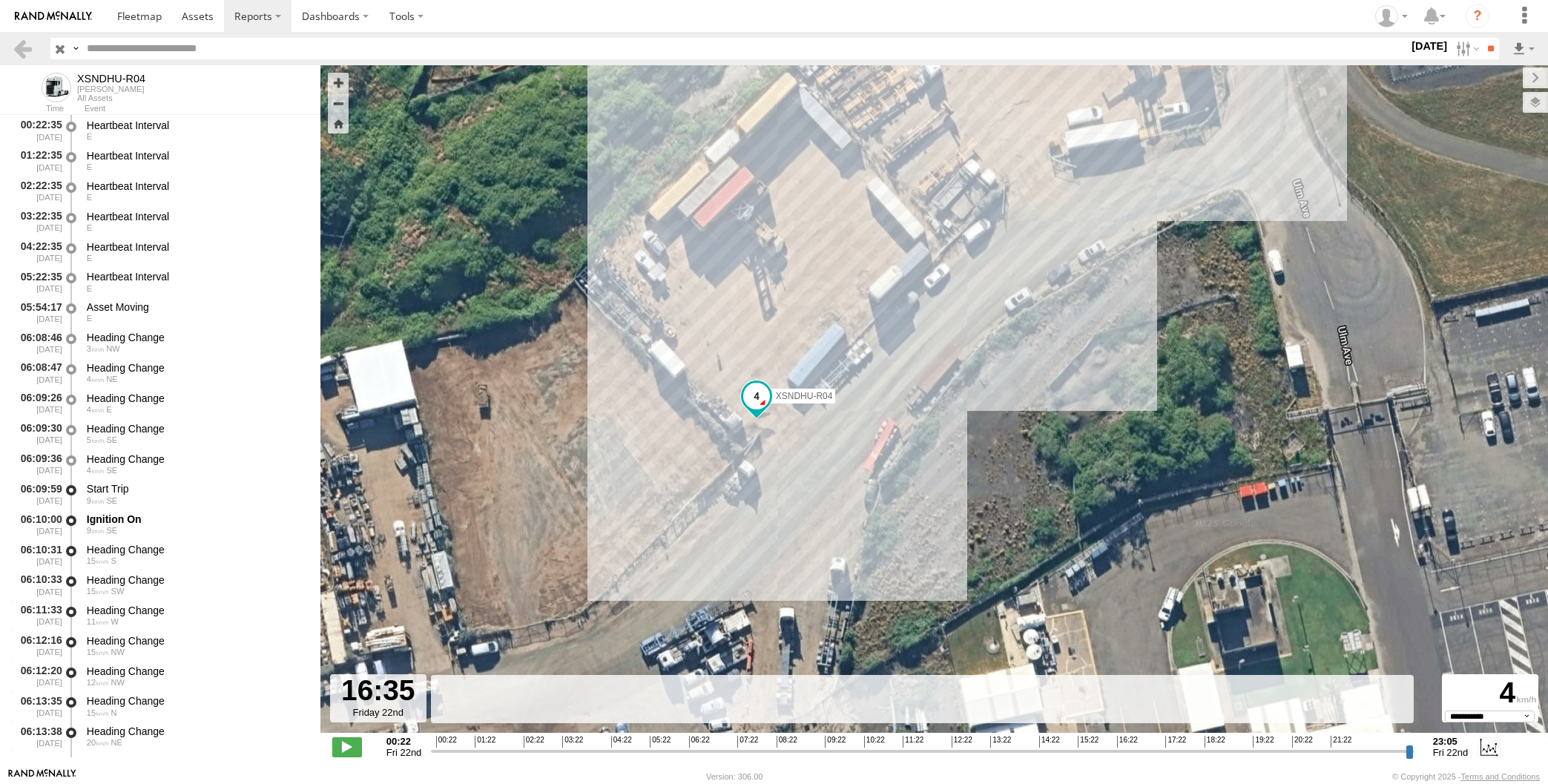
drag, startPoint x: 973, startPoint y: 416, endPoint x: 857, endPoint y: 467, distance: 126.7
click at [857, 467] on div "XSNDHU-R04 06:16 Fri 06:57 Fri 07:02 Fri 07:08 Fri 07:12 Fri 07:14 Fri 07:47 Fr…" at bounding box center [934, 406] width 1228 height 683
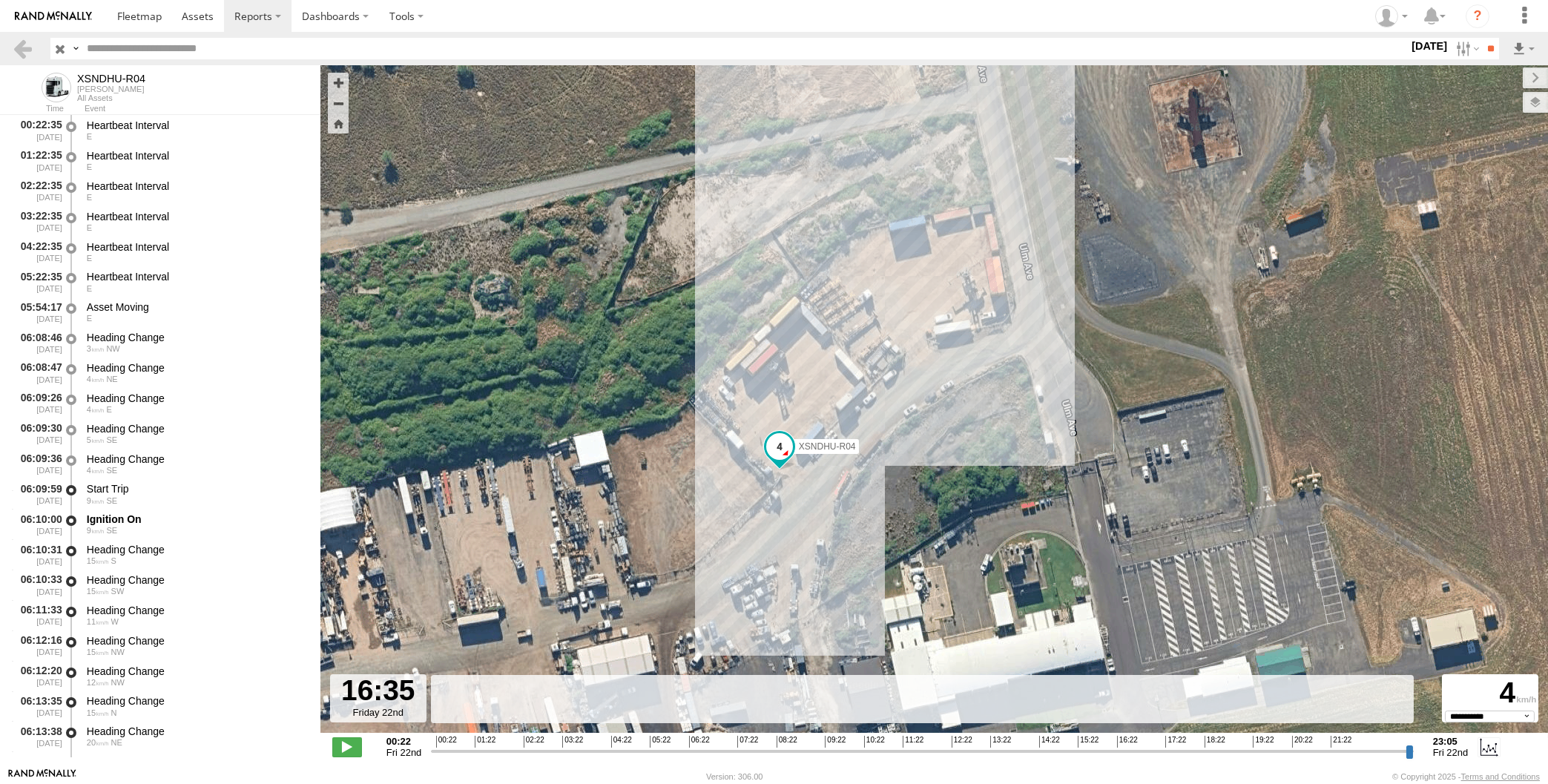
drag, startPoint x: 824, startPoint y: 528, endPoint x: 830, endPoint y: 468, distance: 60.3
click at [830, 473] on div "XSNDHU-R04 06:16 Fri 06:57 Fri 07:02 Fri 07:08 Fri 07:12 Fri 07:14 Fri 07:47 Fr…" at bounding box center [934, 406] width 1228 height 683
